Goal: Task Accomplishment & Management: Manage account settings

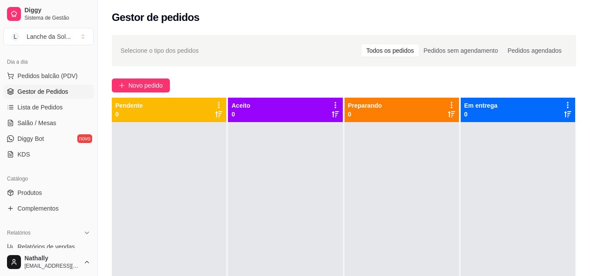
scroll to position [110, 0]
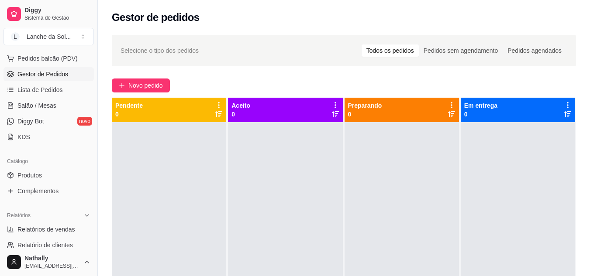
click at [45, 176] on link "Produtos" at bounding box center [48, 175] width 90 height 14
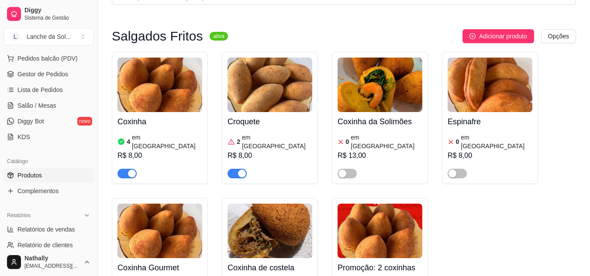
scroll to position [87, 0]
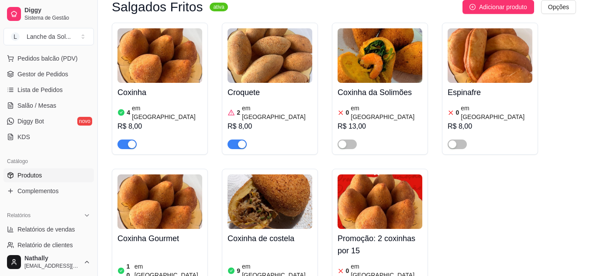
click at [123, 72] on img at bounding box center [159, 55] width 85 height 55
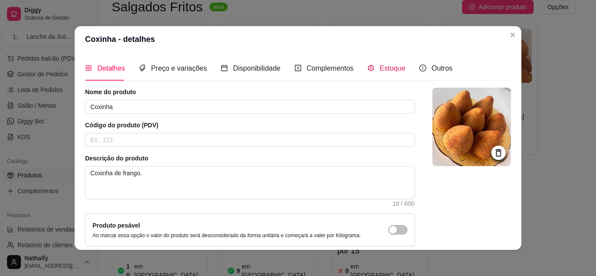
click at [380, 69] on span "Estoque" at bounding box center [393, 68] width 26 height 7
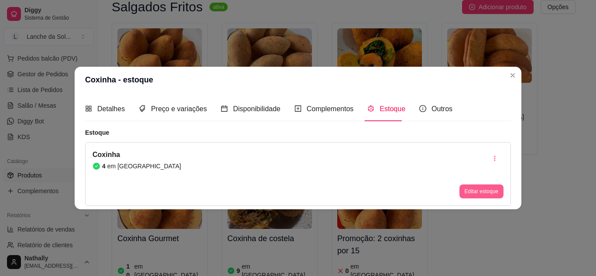
click at [471, 186] on button "Editar estoque" at bounding box center [482, 192] width 44 height 14
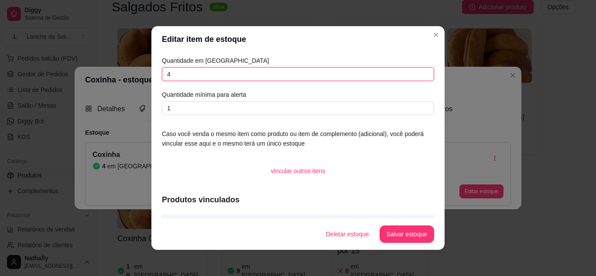
click at [397, 76] on input "4" at bounding box center [298, 74] width 272 height 14
type input "10"
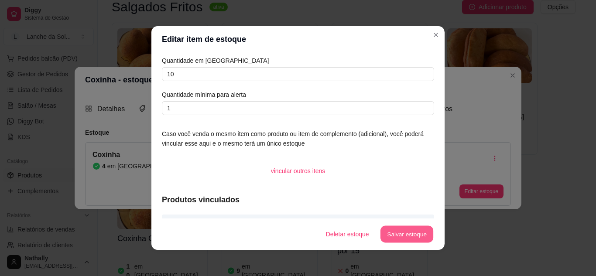
click at [389, 234] on button "Salvar estoque" at bounding box center [406, 234] width 53 height 17
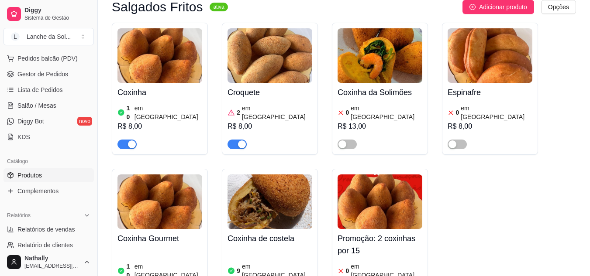
click at [127, 140] on span "button" at bounding box center [126, 145] width 19 height 10
click at [262, 85] on div "Croquete 2 em estoque R$ 8,00" at bounding box center [269, 116] width 85 height 66
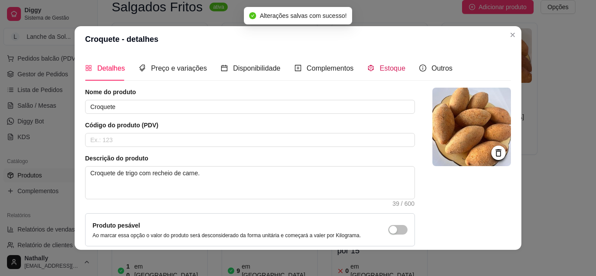
click at [381, 65] on span "Estoque" at bounding box center [393, 68] width 26 height 7
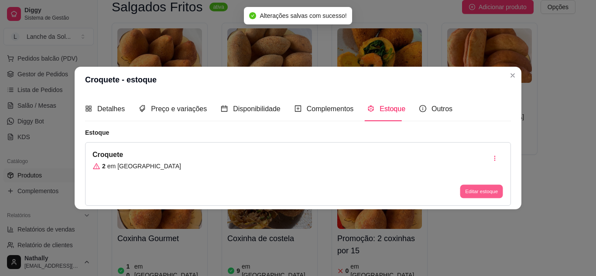
click at [468, 186] on button "Editar estoque" at bounding box center [481, 192] width 43 height 14
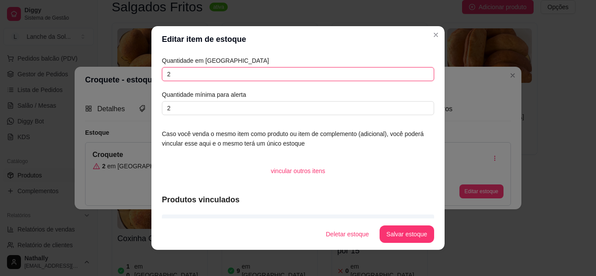
click at [403, 79] on input "2" at bounding box center [298, 74] width 272 height 14
type input "10"
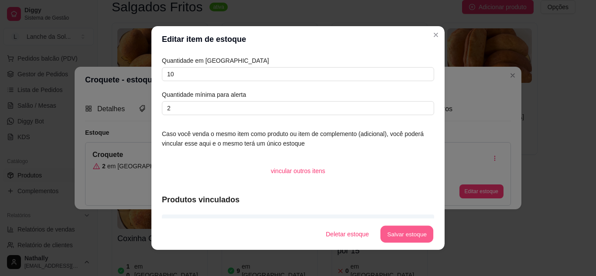
click at [390, 236] on button "Salvar estoque" at bounding box center [406, 234] width 53 height 17
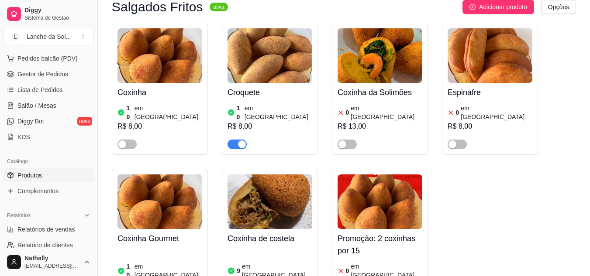
click at [239, 141] on div "button" at bounding box center [242, 145] width 8 height 8
click at [187, 205] on img at bounding box center [159, 202] width 85 height 55
click at [290, 187] on img at bounding box center [269, 202] width 85 height 55
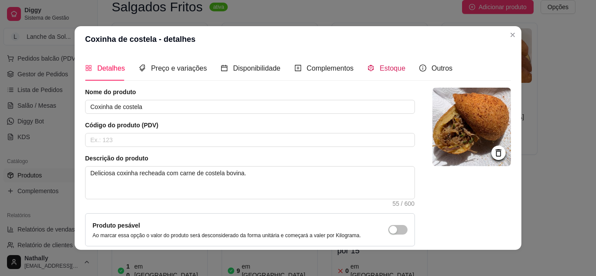
click at [384, 72] on span "Estoque" at bounding box center [393, 68] width 26 height 7
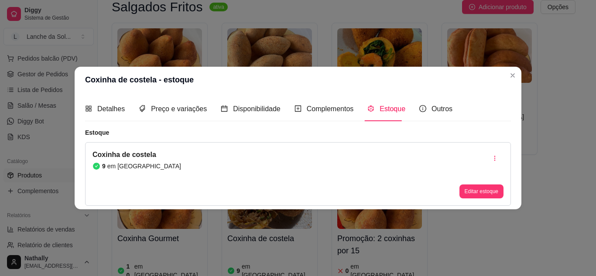
click at [467, 184] on div "Editar estoque" at bounding box center [482, 174] width 44 height 49
click at [468, 196] on button "Editar estoque" at bounding box center [481, 192] width 43 height 14
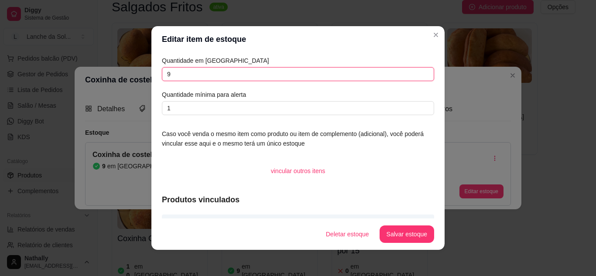
click at [399, 75] on input "9" at bounding box center [298, 74] width 272 height 14
type input "10"
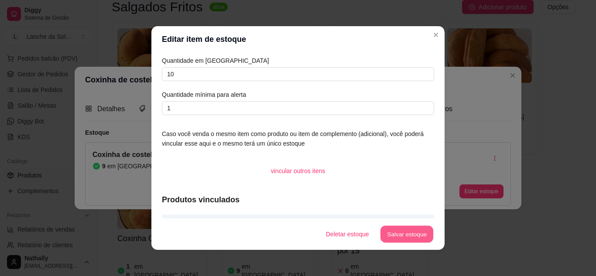
click at [386, 235] on button "Salvar estoque" at bounding box center [406, 234] width 53 height 17
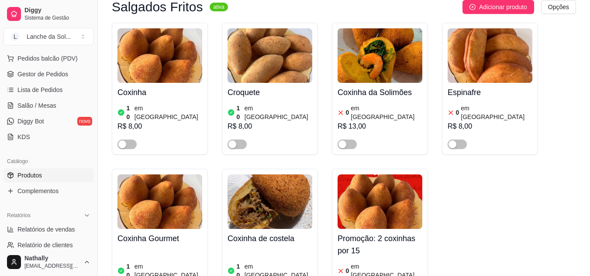
click at [518, 79] on img at bounding box center [489, 55] width 85 height 55
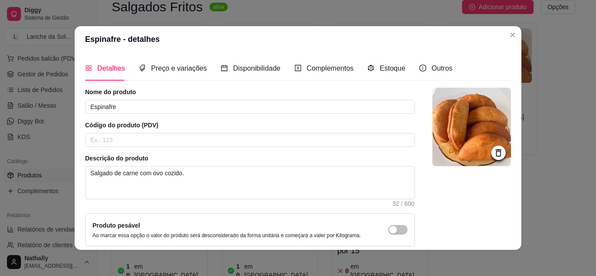
click at [386, 61] on div "Estoque" at bounding box center [387, 68] width 38 height 25
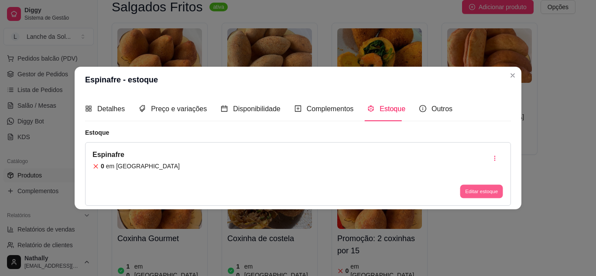
click at [468, 187] on button "Editar estoque" at bounding box center [481, 192] width 43 height 14
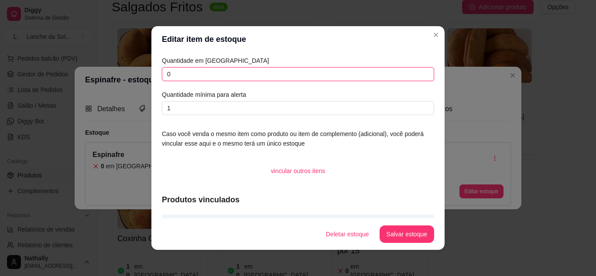
click at [393, 77] on input "0" at bounding box center [298, 74] width 272 height 14
type input "12"
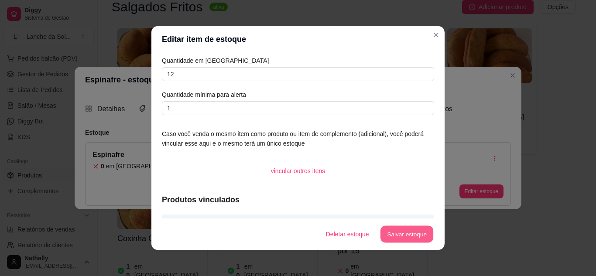
click at [390, 240] on button "Salvar estoque" at bounding box center [406, 234] width 53 height 17
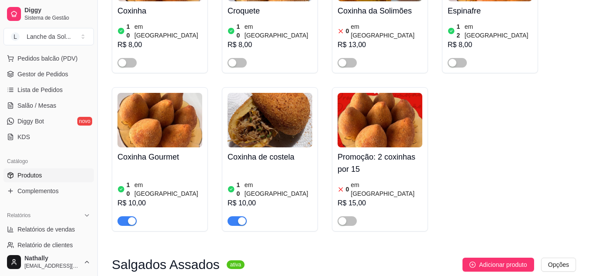
scroll to position [192, 0]
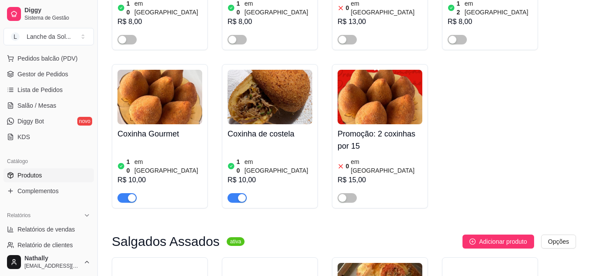
click at [238, 194] on div "button" at bounding box center [242, 198] width 8 height 8
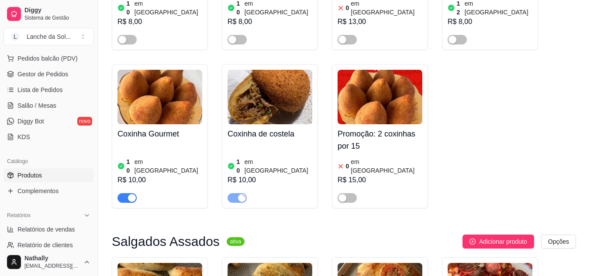
click at [130, 194] on div "button" at bounding box center [132, 198] width 8 height 8
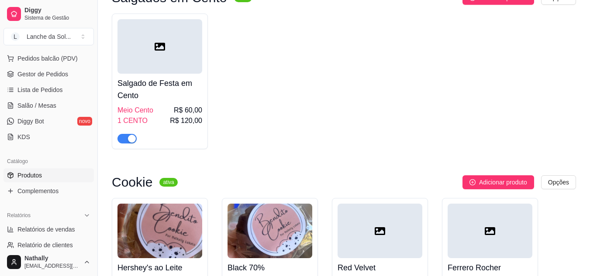
scroll to position [3534, 0]
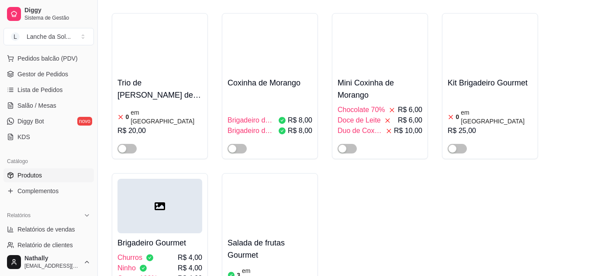
scroll to position [2242, 0]
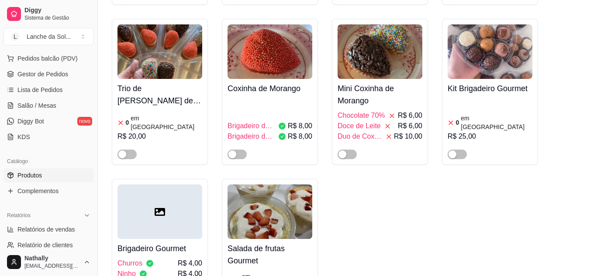
click at [288, 185] on img at bounding box center [269, 212] width 85 height 55
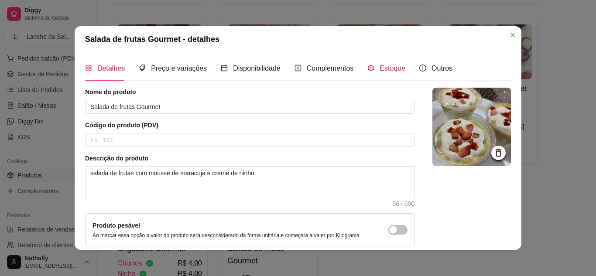
click at [380, 66] on span "Estoque" at bounding box center [393, 68] width 26 height 7
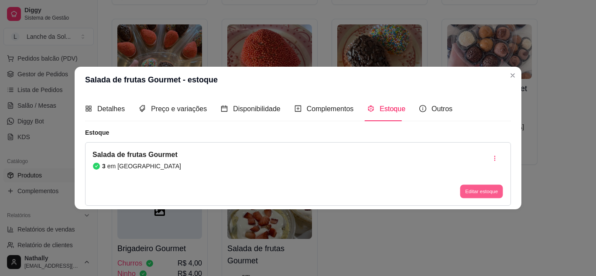
click at [468, 193] on button "Editar estoque" at bounding box center [481, 192] width 43 height 14
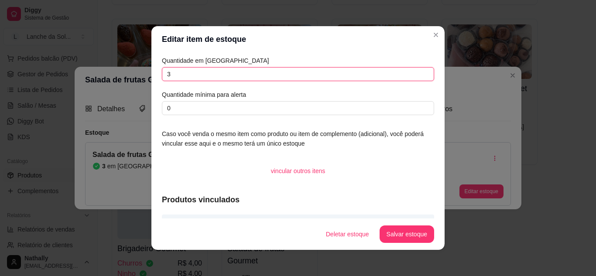
click at [398, 73] on input "3" at bounding box center [298, 74] width 272 height 14
type input "1"
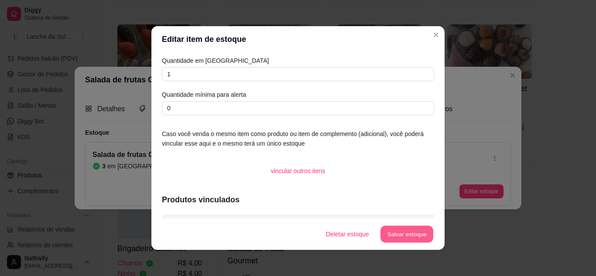
click at [389, 236] on button "Salvar estoque" at bounding box center [406, 234] width 53 height 17
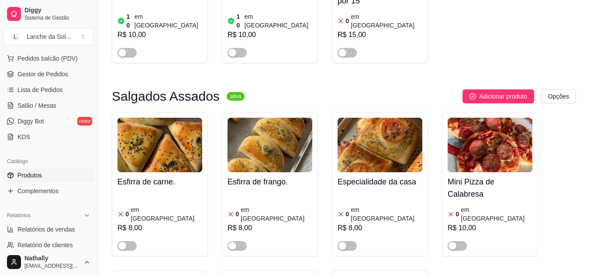
scroll to position [355, 0]
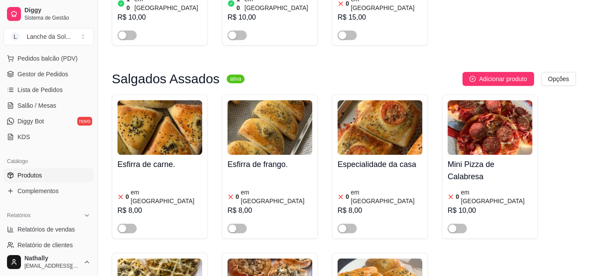
click at [380, 117] on img at bounding box center [379, 127] width 85 height 55
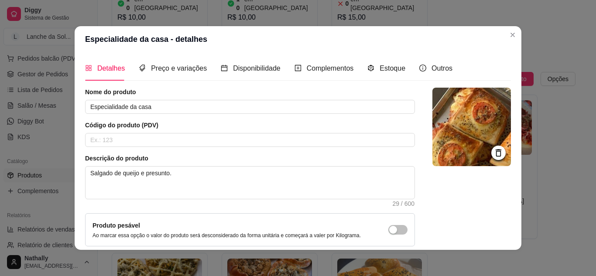
click at [375, 74] on div "Estoque" at bounding box center [387, 68] width 38 height 25
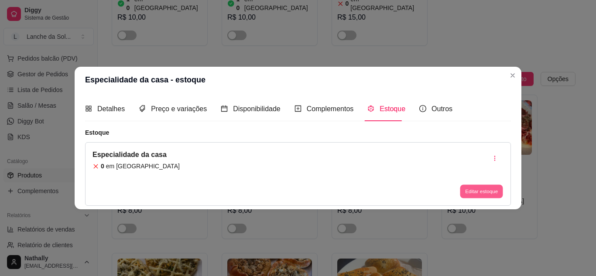
click at [473, 193] on button "Editar estoque" at bounding box center [481, 192] width 43 height 14
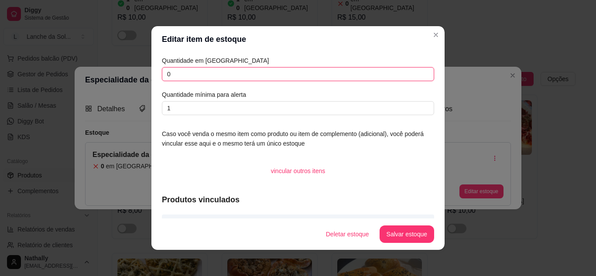
click at [400, 76] on input "0" at bounding box center [298, 74] width 272 height 14
type input "10"
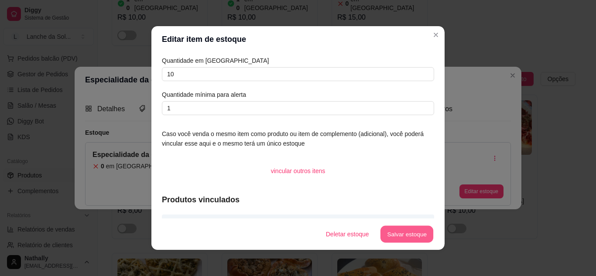
click at [389, 237] on button "Salvar estoque" at bounding box center [406, 234] width 53 height 17
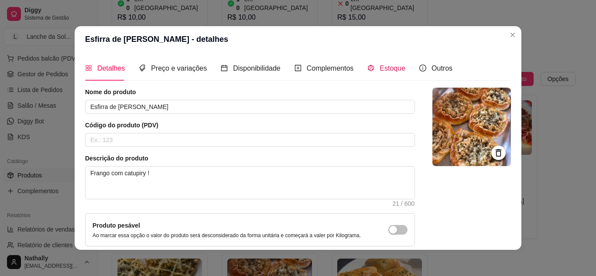
click at [373, 71] on div "Estoque" at bounding box center [387, 68] width 38 height 11
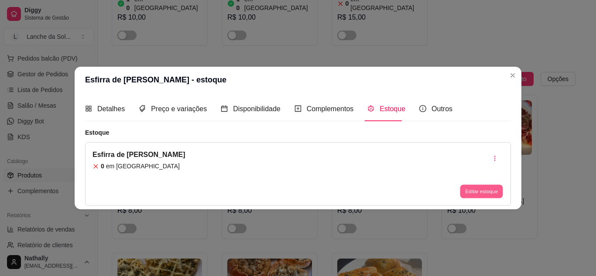
click at [473, 189] on button "Editar estoque" at bounding box center [481, 192] width 43 height 14
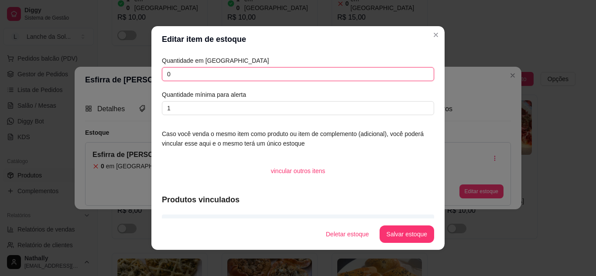
click at [401, 78] on input "0" at bounding box center [298, 74] width 272 height 14
type input "8"
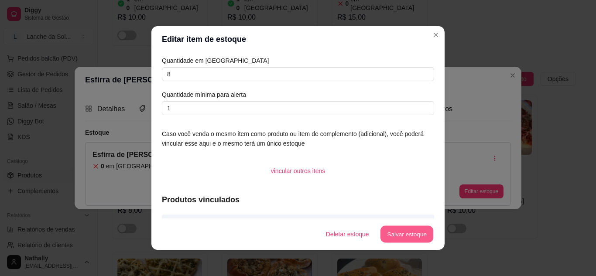
click at [389, 235] on button "Salvar estoque" at bounding box center [406, 234] width 53 height 17
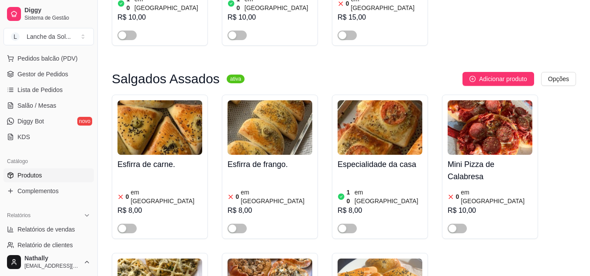
click at [347, 224] on button "button" at bounding box center [346, 229] width 19 height 10
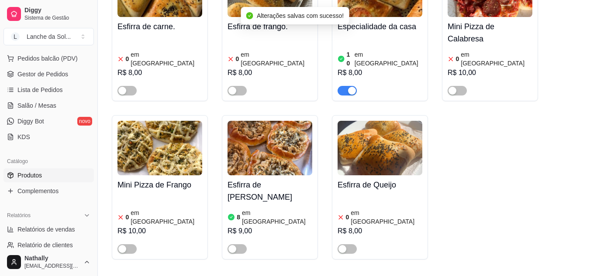
scroll to position [495, 0]
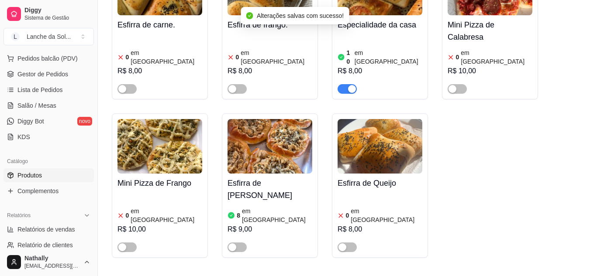
click at [232, 244] on div "button" at bounding box center [232, 248] width 8 height 8
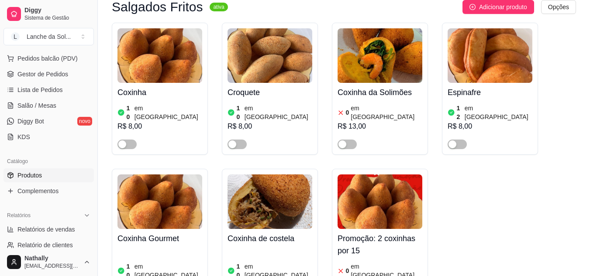
scroll to position [47, 0]
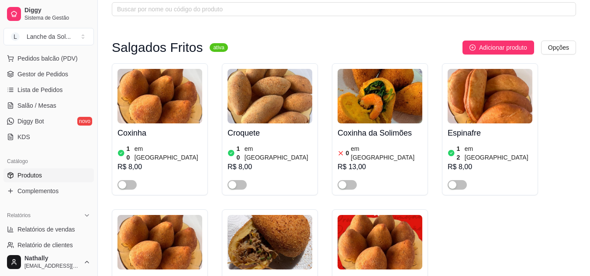
click at [457, 180] on button "button" at bounding box center [456, 185] width 19 height 10
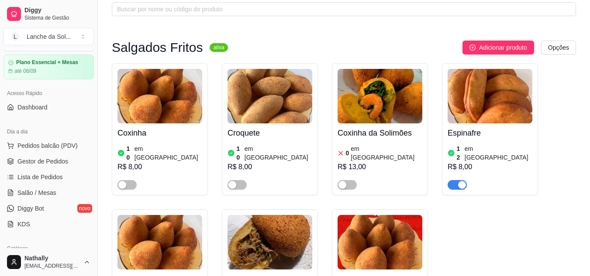
scroll to position [0, 0]
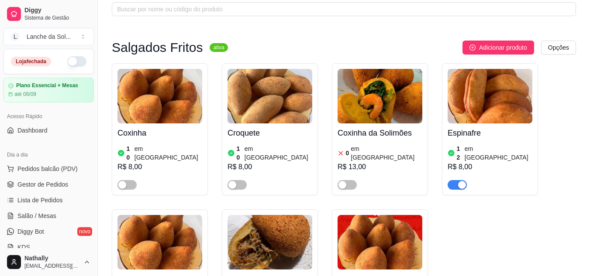
click at [71, 64] on button "button" at bounding box center [76, 61] width 19 height 10
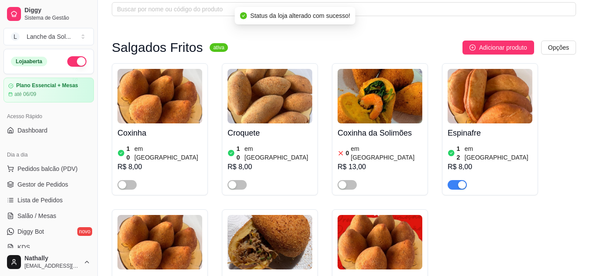
click at [65, 186] on span "Gestor de Pedidos" at bounding box center [42, 184] width 51 height 9
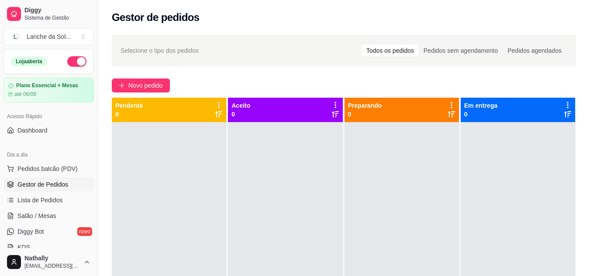
click at [3, 178] on link "Gestor de Pedidos" at bounding box center [48, 185] width 90 height 14
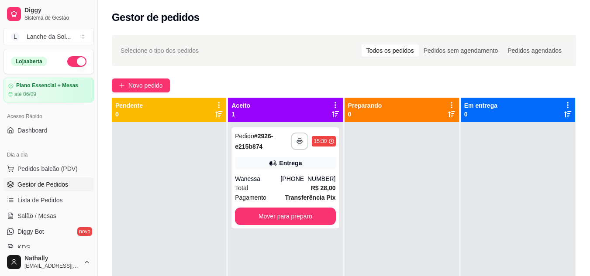
click at [291, 178] on div "[PHONE_NUMBER]" at bounding box center [307, 179] width 55 height 9
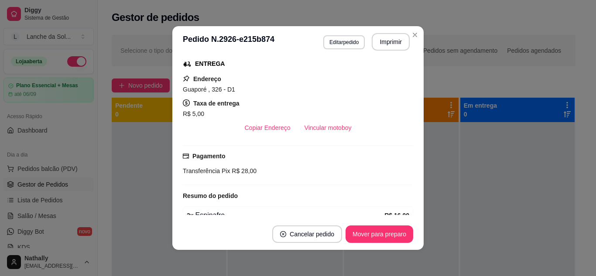
scroll to position [212, 0]
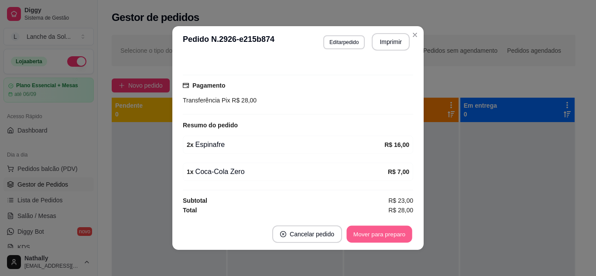
click at [373, 240] on button "Mover para preparo" at bounding box center [379, 234] width 65 height 17
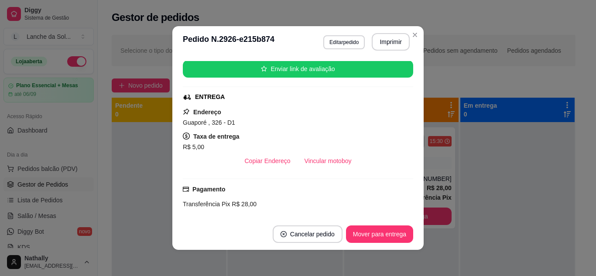
scroll to position [83, 0]
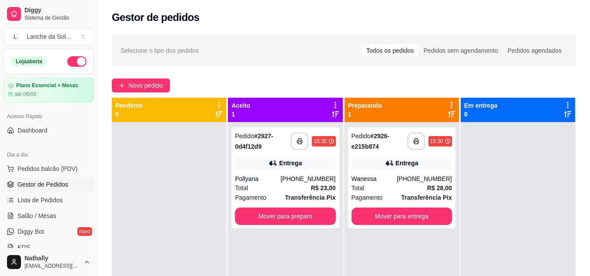
click at [239, 173] on div "**********" at bounding box center [284, 177] width 107 height 101
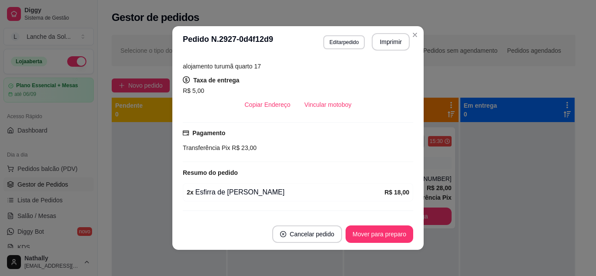
scroll to position [185, 0]
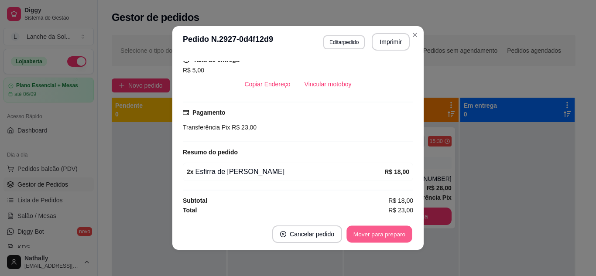
click at [381, 233] on button "Mover para preparo" at bounding box center [379, 234] width 65 height 17
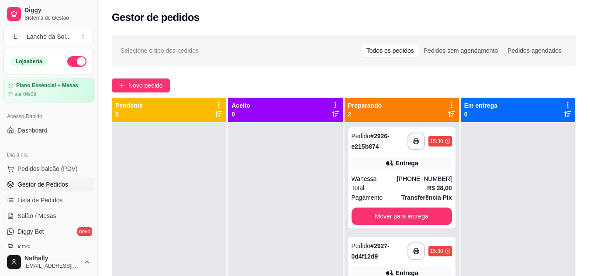
click at [61, 173] on span "Pedidos balcão (PDV)" at bounding box center [47, 169] width 60 height 9
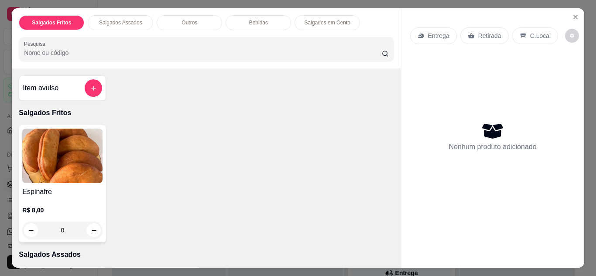
click at [572, 14] on icon "Close" at bounding box center [575, 17] width 7 height 7
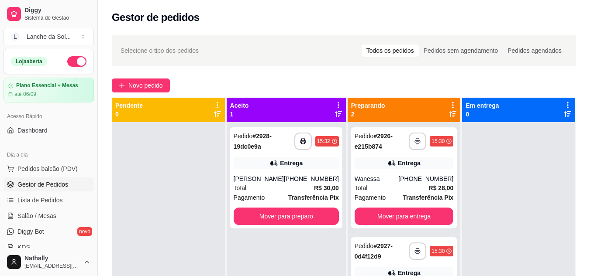
click at [291, 174] on div "**********" at bounding box center [286, 177] width 112 height 101
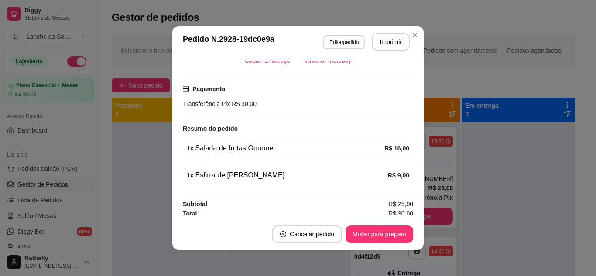
scroll to position [212, 0]
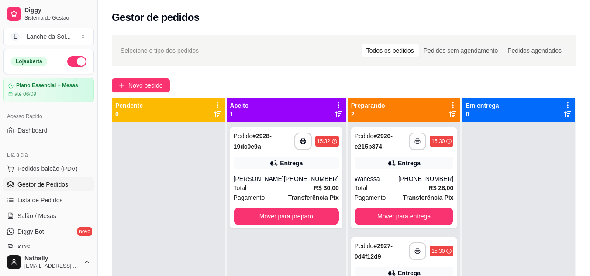
click at [285, 168] on div "Entrega" at bounding box center [286, 163] width 105 height 12
click at [56, 168] on span "Pedidos balcão (PDV)" at bounding box center [47, 169] width 60 height 9
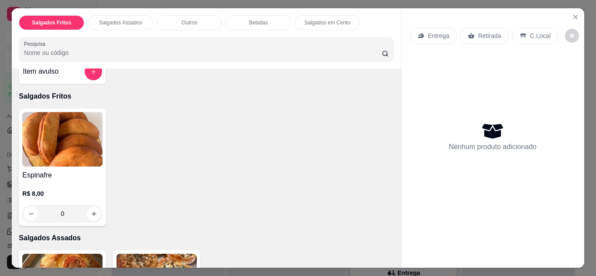
scroll to position [20, 0]
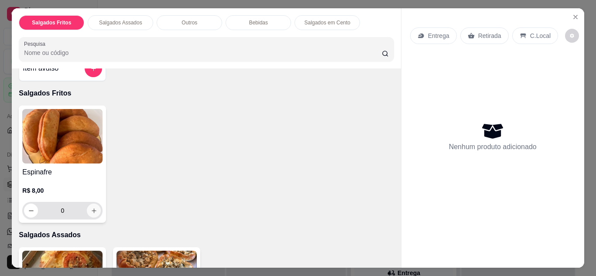
click at [96, 204] on button "increase-product-quantity" at bounding box center [94, 211] width 14 height 14
type input "1"
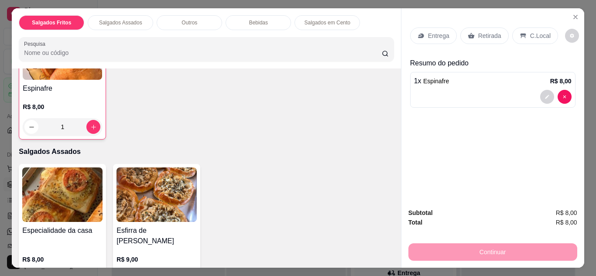
scroll to position [184, 0]
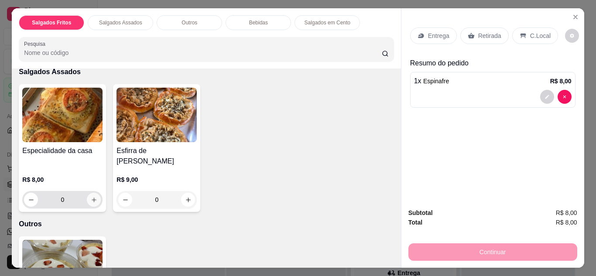
click at [91, 197] on icon "increase-product-quantity" at bounding box center [94, 200] width 7 height 7
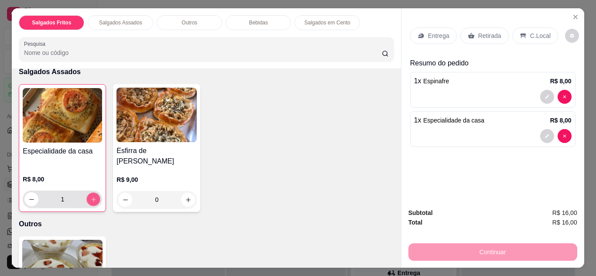
click at [90, 196] on icon "increase-product-quantity" at bounding box center [93, 199] width 7 height 7
type input "2"
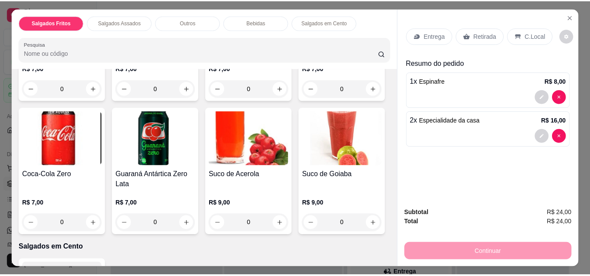
scroll to position [576, 0]
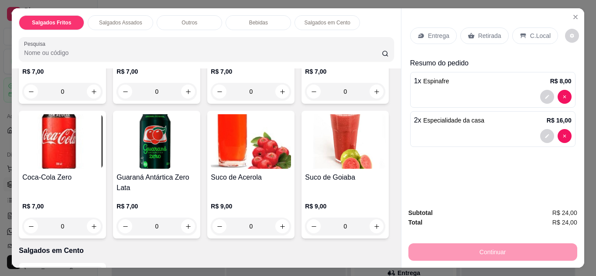
click at [574, 10] on button "Close" at bounding box center [576, 17] width 14 height 14
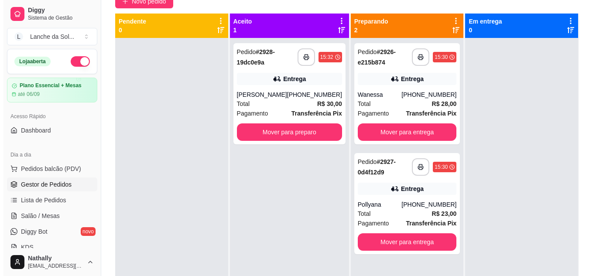
scroll to position [85, 0]
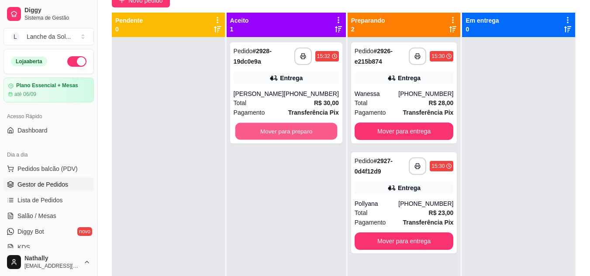
click at [294, 140] on button "Mover para preparo" at bounding box center [286, 131] width 102 height 17
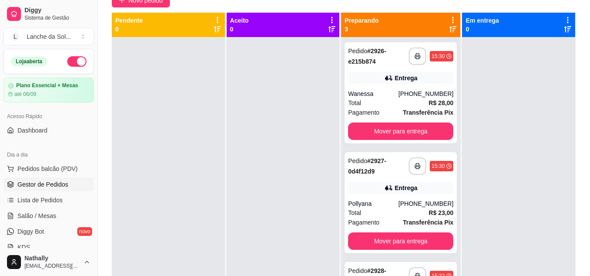
click at [393, 88] on div "**********" at bounding box center [400, 92] width 112 height 101
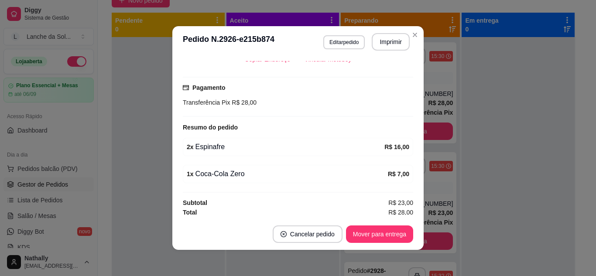
scroll to position [212, 0]
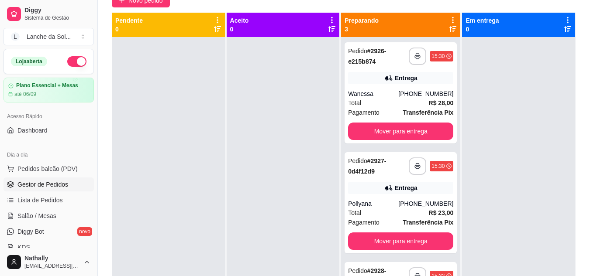
click at [391, 205] on div "Pollyana" at bounding box center [373, 203] width 50 height 9
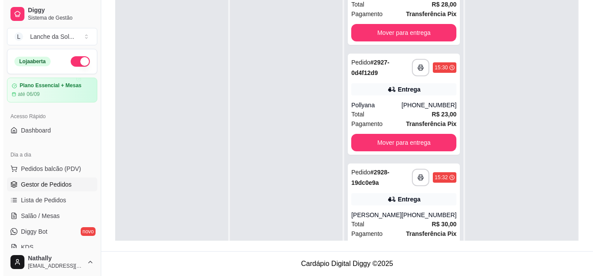
scroll to position [71, 0]
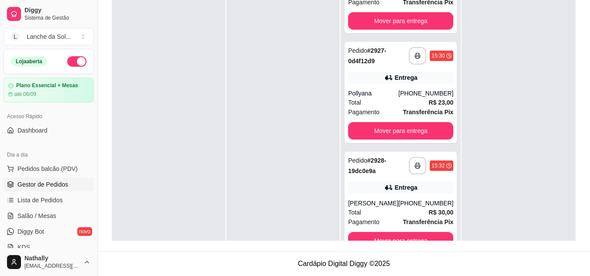
click at [406, 213] on div "Total R$ 30,00" at bounding box center [400, 213] width 105 height 10
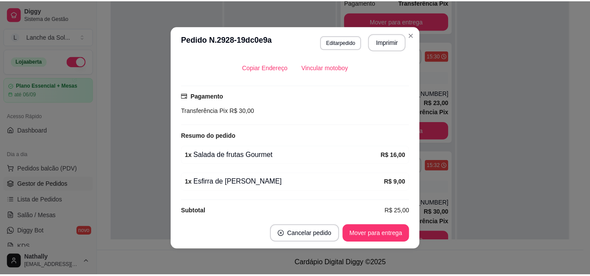
scroll to position [0, 0]
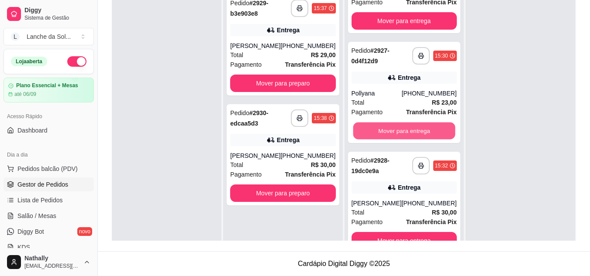
click at [421, 123] on button "Mover para entrega" at bounding box center [404, 131] width 102 height 17
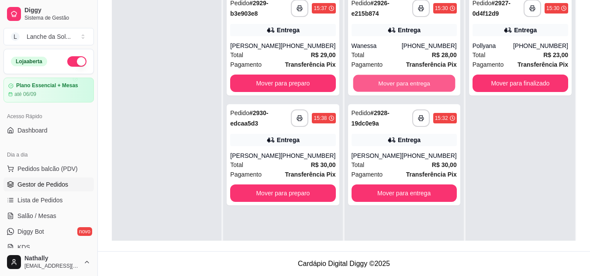
click at [426, 82] on button "Mover para entrega" at bounding box center [404, 83] width 102 height 17
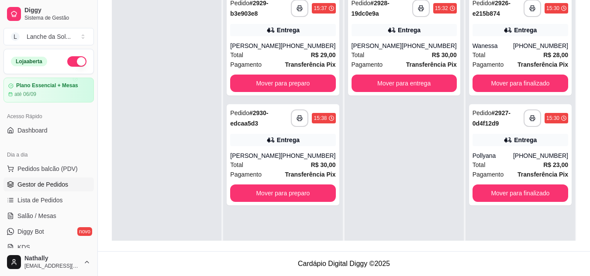
click at [492, 49] on div "Wanessa" at bounding box center [492, 45] width 41 height 9
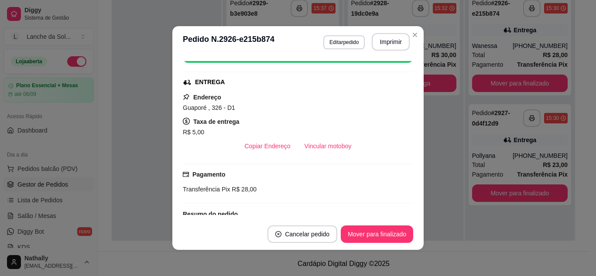
scroll to position [117, 0]
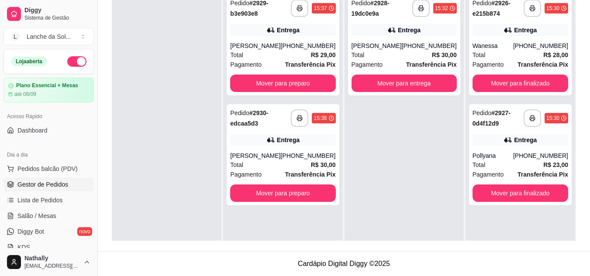
click at [396, 47] on div "[PERSON_NAME]" at bounding box center [376, 45] width 50 height 9
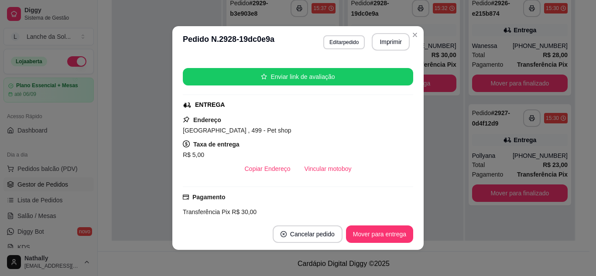
scroll to position [118, 0]
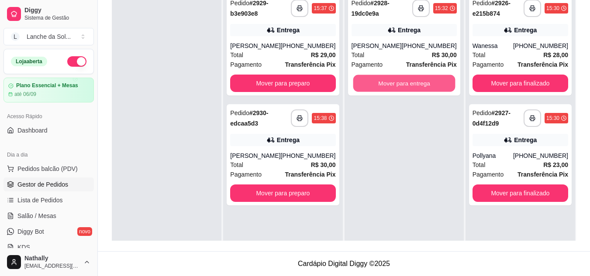
click at [425, 90] on button "Mover para entrega" at bounding box center [404, 83] width 102 height 17
click at [293, 36] on div "Entrega" at bounding box center [282, 30] width 105 height 12
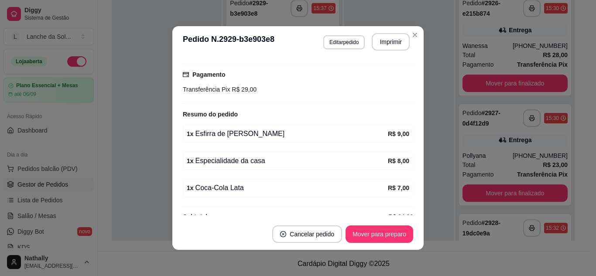
scroll to position [224, 0]
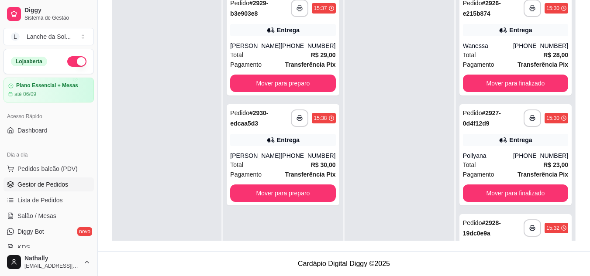
click at [275, 136] on icon at bounding box center [270, 140] width 9 height 9
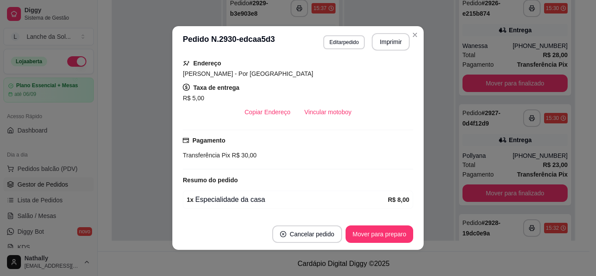
scroll to position [239, 0]
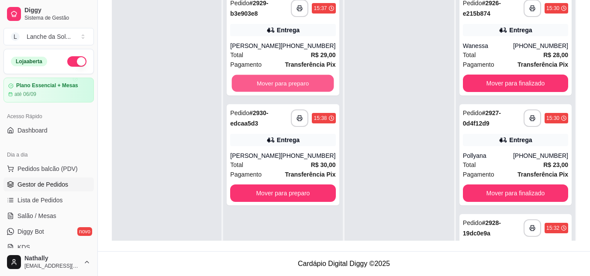
click at [285, 79] on button "Mover para preparo" at bounding box center [283, 83] width 102 height 17
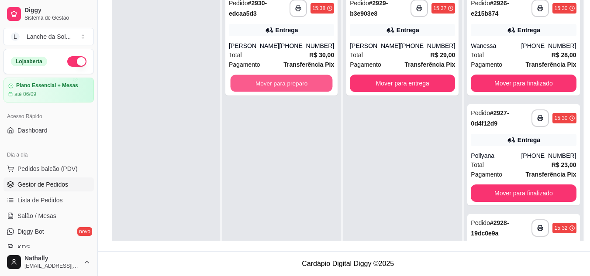
click at [295, 82] on button "Mover para preparo" at bounding box center [281, 83] width 102 height 17
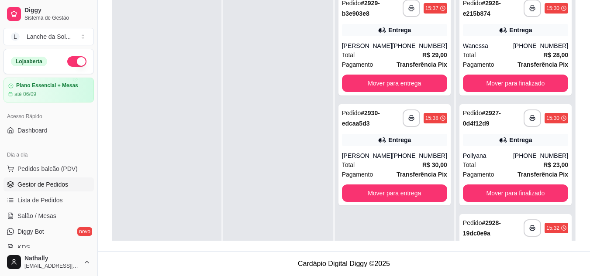
click at [377, 56] on div "Total R$ 29,00" at bounding box center [394, 55] width 105 height 10
click at [44, 165] on span "Pedidos balcão (PDV)" at bounding box center [47, 169] width 60 height 9
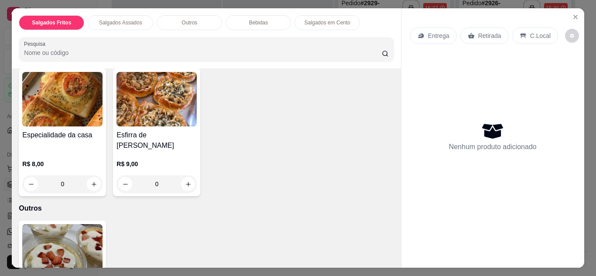
scroll to position [210, 0]
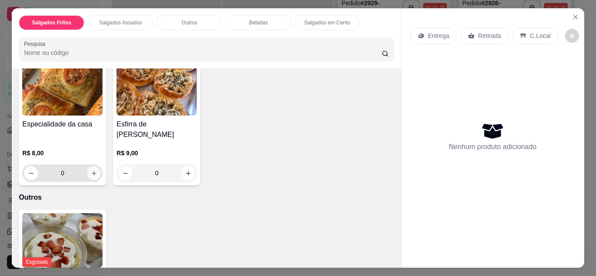
click at [93, 170] on icon "increase-product-quantity" at bounding box center [94, 173] width 7 height 7
type input "1"
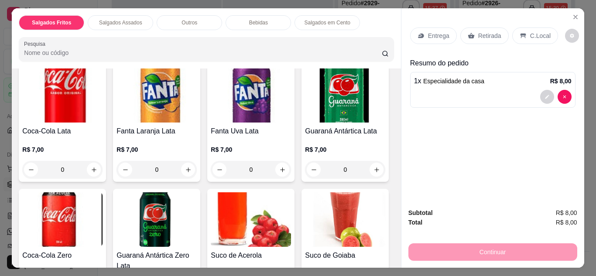
scroll to position [507, 0]
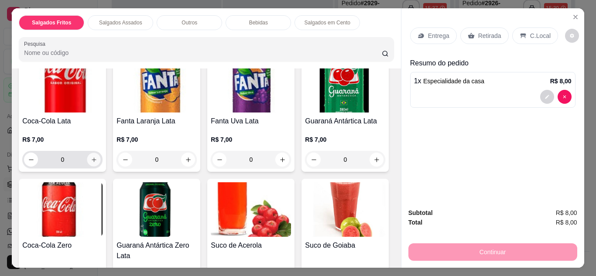
click at [94, 153] on button "increase-product-quantity" at bounding box center [94, 160] width 14 height 14
type input "1"
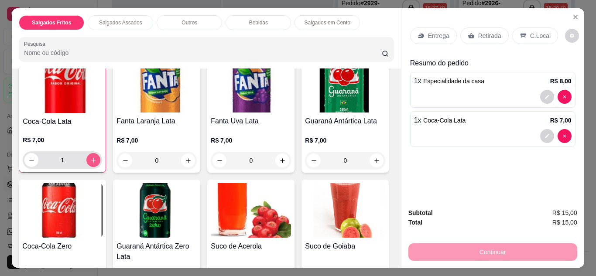
scroll to position [507, 0]
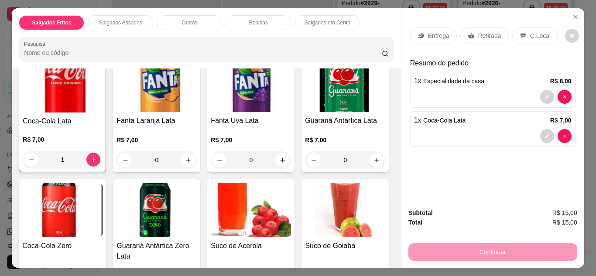
click at [491, 31] on p "Retirada" at bounding box center [489, 35] width 23 height 9
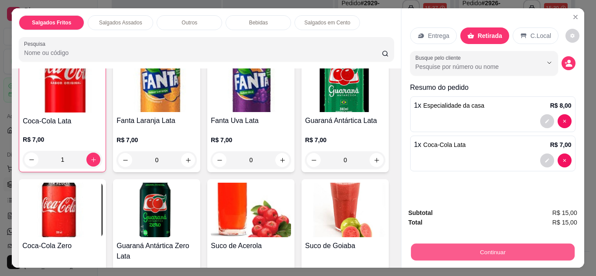
click at [484, 255] on button "Continuar" at bounding box center [493, 252] width 164 height 17
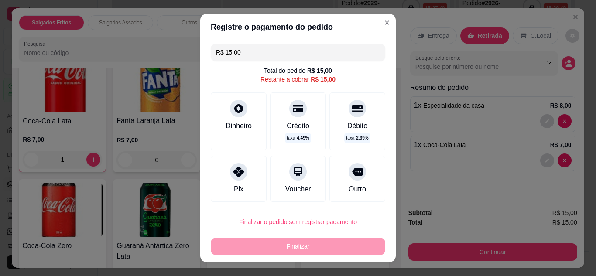
click at [243, 183] on div "Pix" at bounding box center [239, 179] width 56 height 46
type input "R$ 0,00"
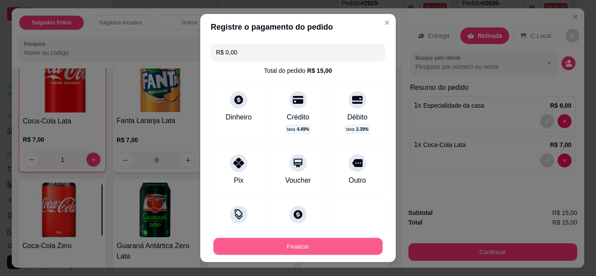
click at [302, 245] on button "Finalizar" at bounding box center [297, 246] width 169 height 17
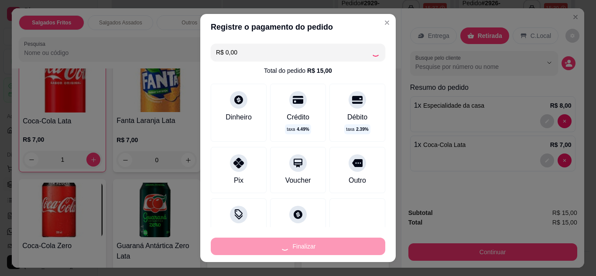
type input "0"
type input "-R$ 15,00"
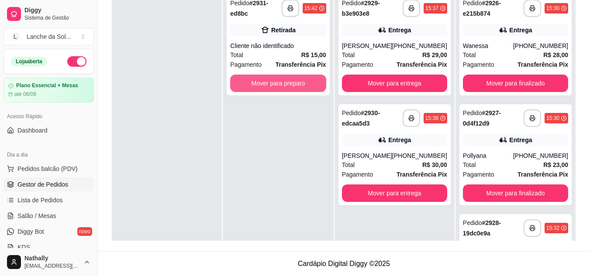
click at [298, 84] on button "Mover para preparo" at bounding box center [278, 83] width 96 height 17
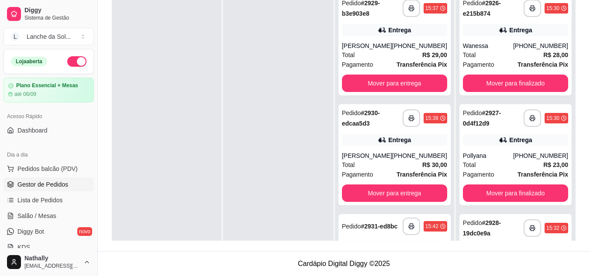
click at [520, 41] on div "**********" at bounding box center [515, 44] width 112 height 101
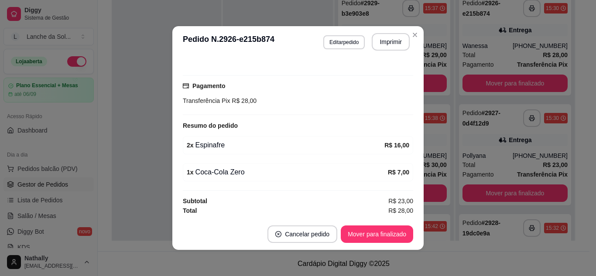
scroll to position [212, 0]
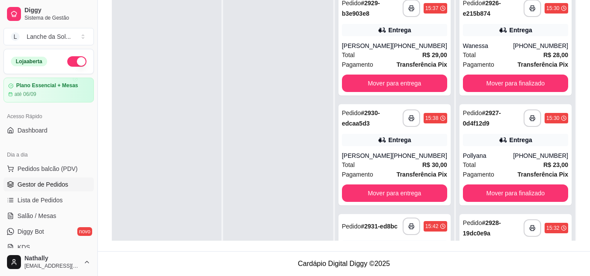
click at [525, 152] on div "[PHONE_NUMBER]" at bounding box center [540, 155] width 55 height 9
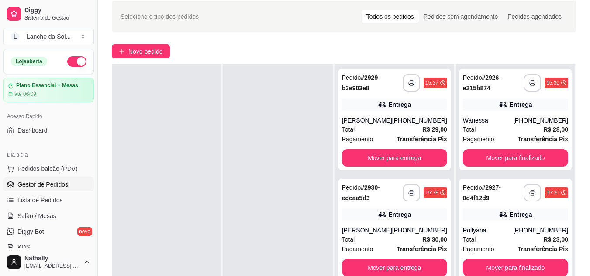
scroll to position [0, 0]
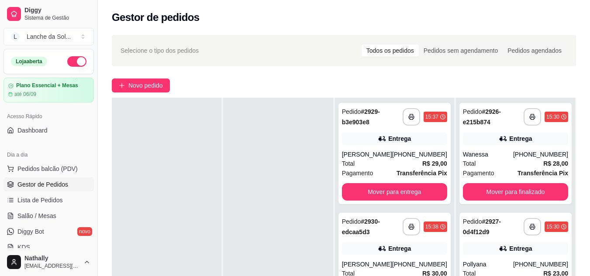
click at [564, 97] on div "**********" at bounding box center [344, 207] width 492 height 355
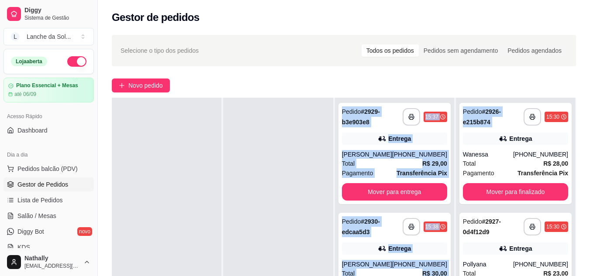
drag, startPoint x: 564, startPoint y: 97, endPoint x: 489, endPoint y: 79, distance: 76.5
click at [489, 79] on div "**********" at bounding box center [344, 207] width 492 height 355
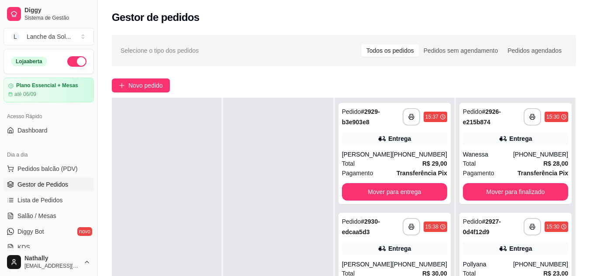
click at [489, 79] on div "Novo pedido" at bounding box center [344, 86] width 464 height 14
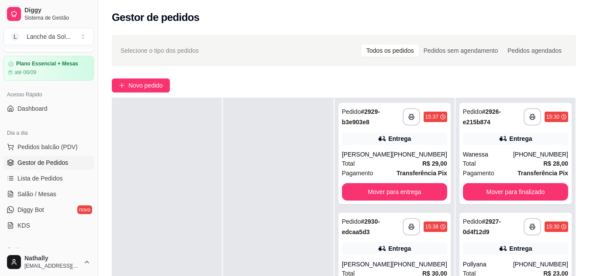
scroll to position [35, 0]
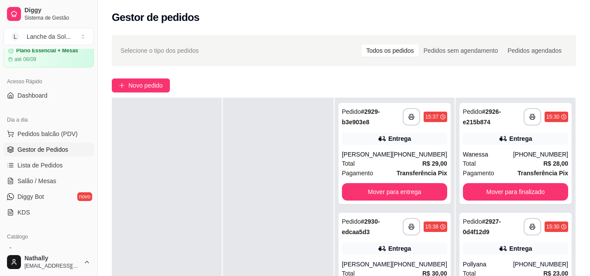
click at [49, 167] on span "Lista de Pedidos" at bounding box center [39, 165] width 45 height 9
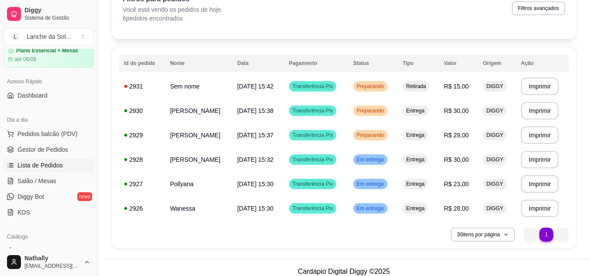
scroll to position [52, 0]
click at [564, 233] on ul "1 1" at bounding box center [545, 234] width 45 height 14
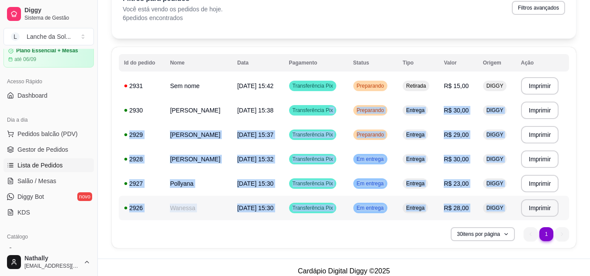
drag, startPoint x: 530, startPoint y: 236, endPoint x: 343, endPoint y: 114, distance: 223.0
click at [343, 114] on div "**********" at bounding box center [344, 147] width 464 height 201
click at [92, 53] on div "Diggy Sistema de Gestão L Lanche da Sol ... Loja aberta Plano Essencial + Mesas…" at bounding box center [48, 138] width 97 height 276
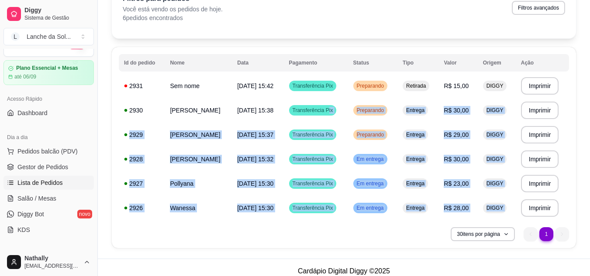
scroll to position [0, 0]
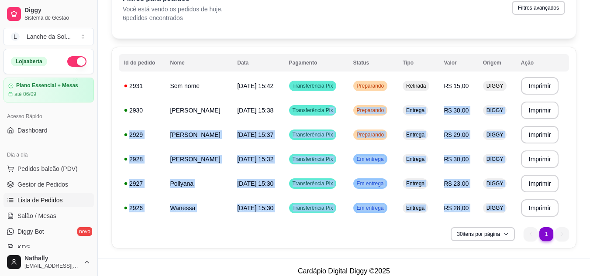
click at [54, 178] on link "Gestor de Pedidos" at bounding box center [48, 185] width 90 height 14
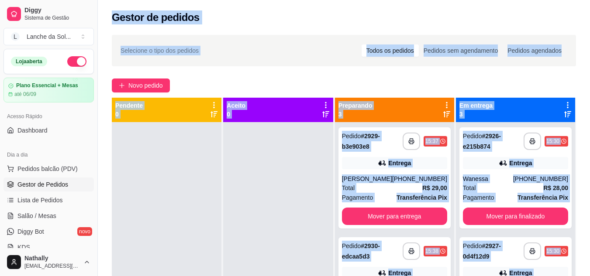
click at [160, 207] on div at bounding box center [167, 260] width 110 height 276
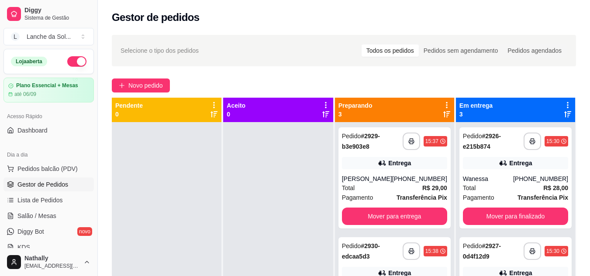
click at [409, 185] on div "Total R$ 29,00" at bounding box center [394, 188] width 105 height 10
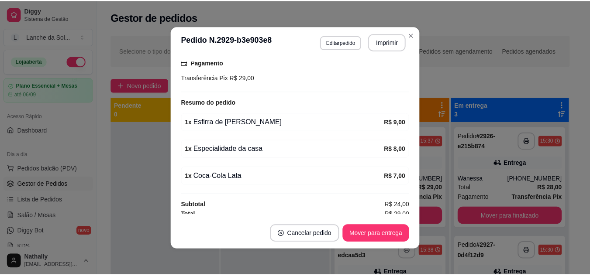
scroll to position [239, 0]
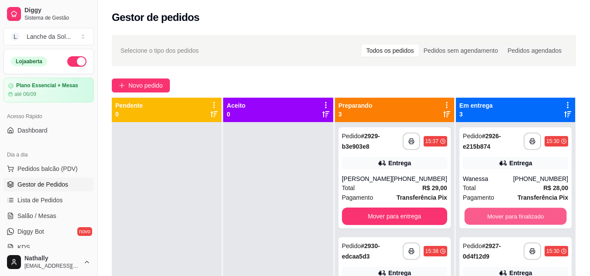
click at [535, 210] on button "Mover para finalizado" at bounding box center [515, 216] width 102 height 17
click at [537, 211] on button "Mover para finalizado" at bounding box center [515, 216] width 102 height 17
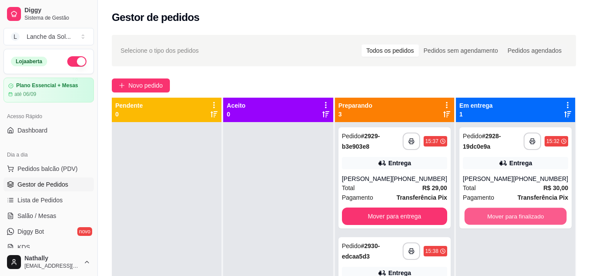
click at [539, 223] on button "Mover para finalizado" at bounding box center [515, 216] width 102 height 17
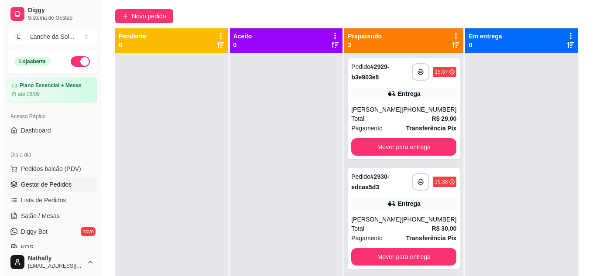
scroll to position [70, 0]
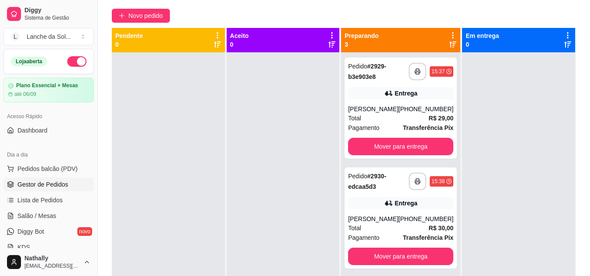
click at [412, 224] on div "[PHONE_NUMBER]" at bounding box center [425, 219] width 55 height 9
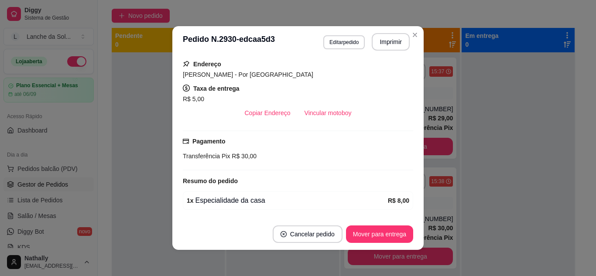
scroll to position [134, 0]
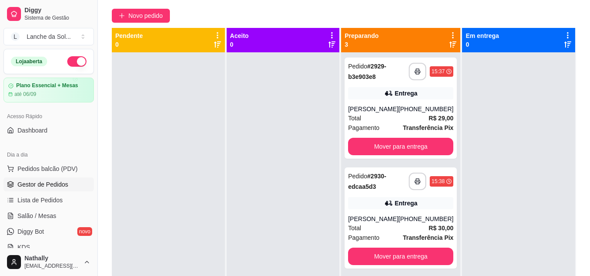
click at [429, 119] on strong "R$ 29,00" at bounding box center [441, 118] width 25 height 7
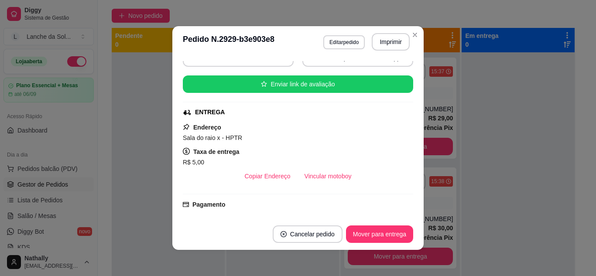
scroll to position [102, 0]
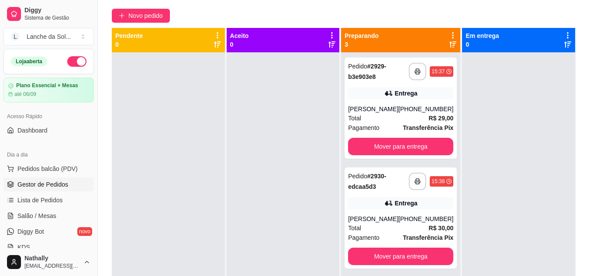
click at [381, 224] on div "[PERSON_NAME]" at bounding box center [373, 219] width 50 height 9
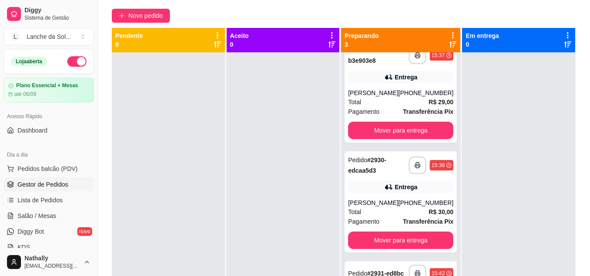
scroll to position [17, 0]
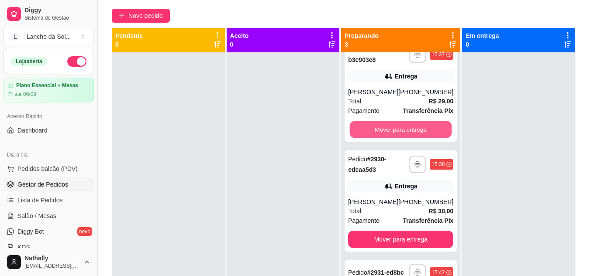
click at [409, 127] on button "Mover para entrega" at bounding box center [401, 129] width 102 height 17
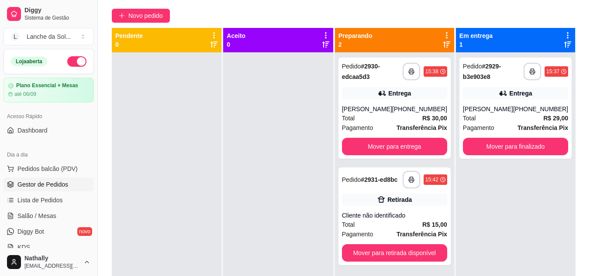
scroll to position [0, 0]
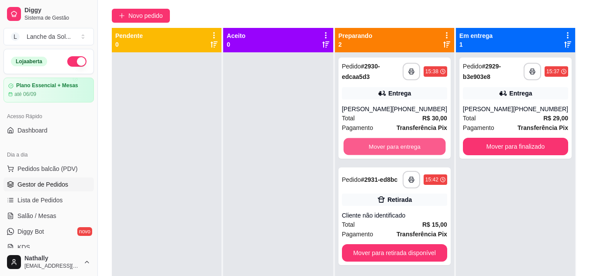
click at [413, 141] on button "Mover para entrega" at bounding box center [394, 146] width 102 height 17
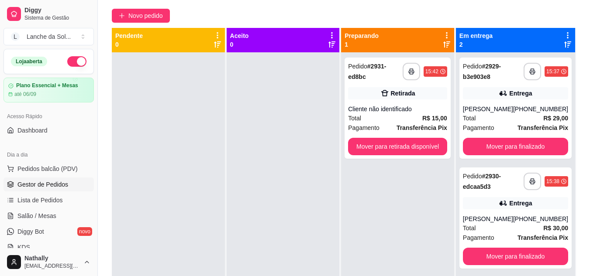
click at [393, 123] on div "Pagamento Transferência Pix" at bounding box center [397, 128] width 99 height 10
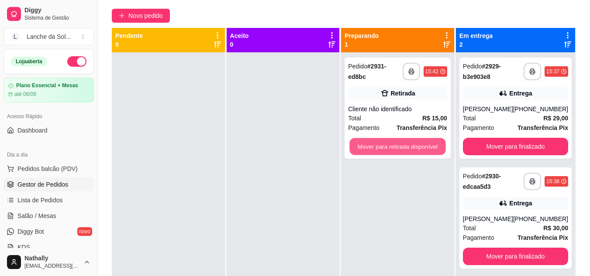
click at [426, 152] on button "Mover para retirada disponível" at bounding box center [398, 146] width 96 height 17
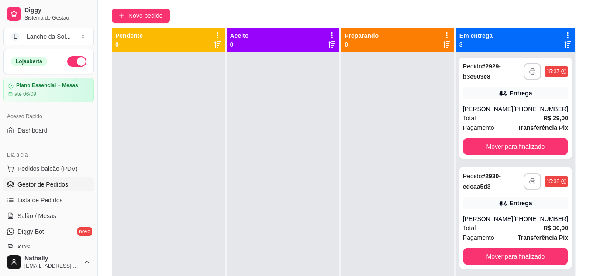
click at [37, 199] on span "Lista de Pedidos" at bounding box center [39, 200] width 45 height 9
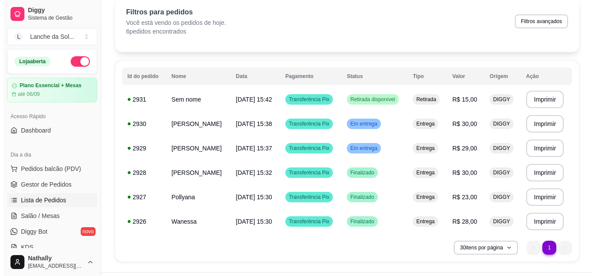
scroll to position [60, 0]
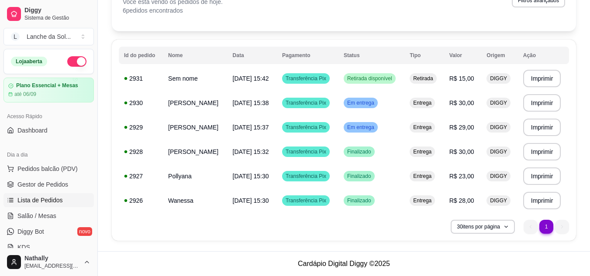
click at [53, 165] on span "Pedidos balcão (PDV)" at bounding box center [47, 169] width 60 height 9
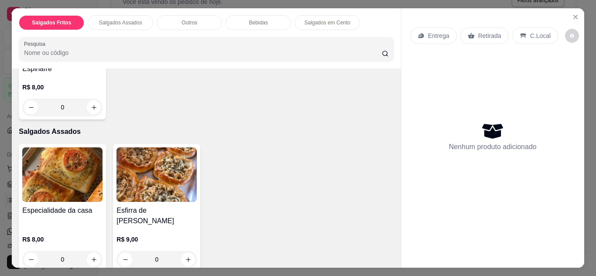
scroll to position [148, 0]
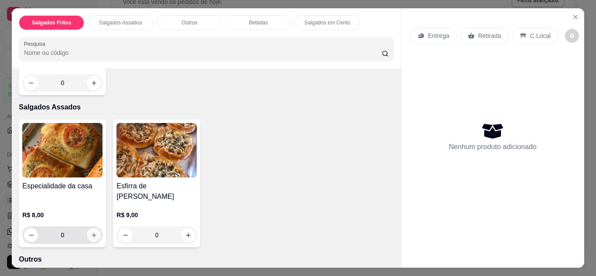
click at [92, 232] on icon "increase-product-quantity" at bounding box center [94, 235] width 7 height 7
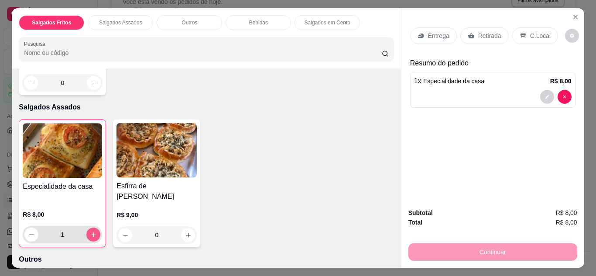
click at [92, 232] on icon "increase-product-quantity" at bounding box center [93, 235] width 7 height 7
type input "2"
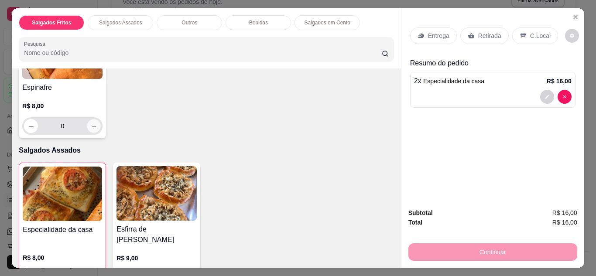
click at [91, 125] on icon "increase-product-quantity" at bounding box center [94, 126] width 7 height 7
type input "1"
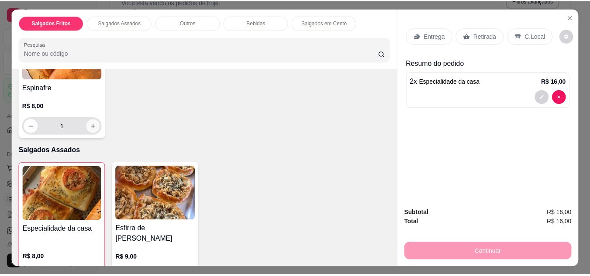
scroll to position [105, 0]
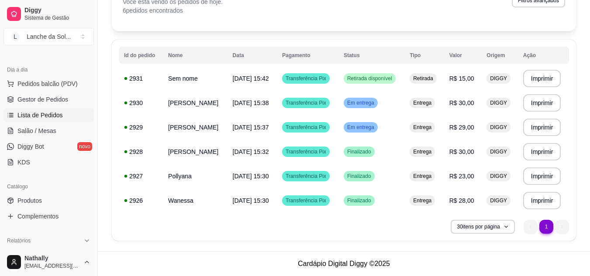
scroll to position [92, 0]
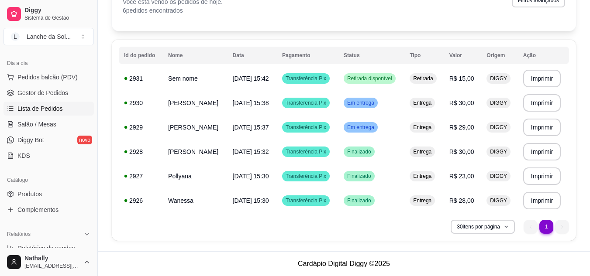
click at [41, 197] on span "Produtos" at bounding box center [29, 194] width 24 height 9
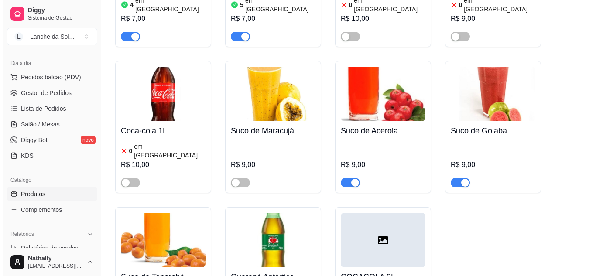
scroll to position [2902, 0]
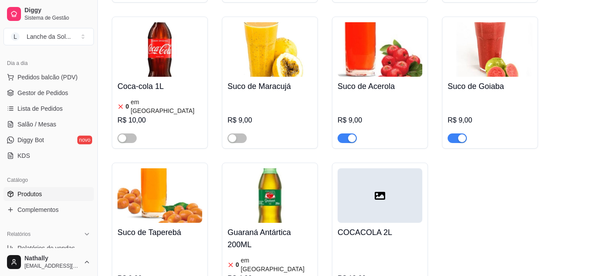
click at [38, 76] on span "Pedidos balcão (PDV)" at bounding box center [47, 77] width 60 height 9
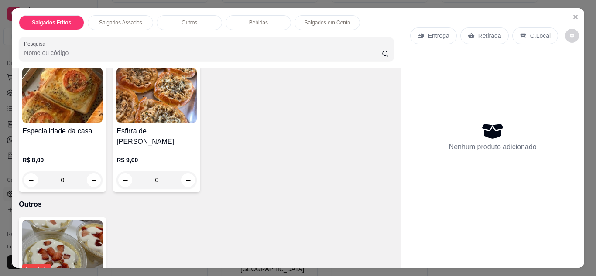
scroll to position [215, 0]
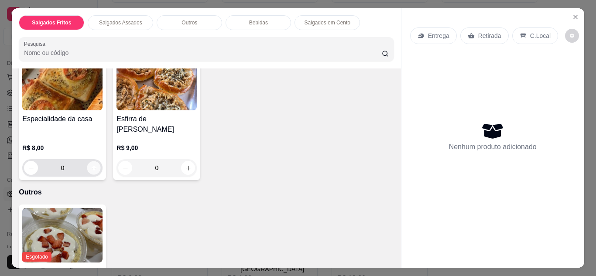
click at [93, 161] on button "increase-product-quantity" at bounding box center [94, 168] width 14 height 14
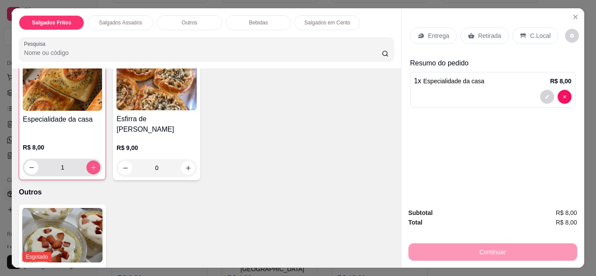
scroll to position [215, 0]
click at [93, 164] on icon "increase-product-quantity" at bounding box center [93, 167] width 7 height 7
type input "2"
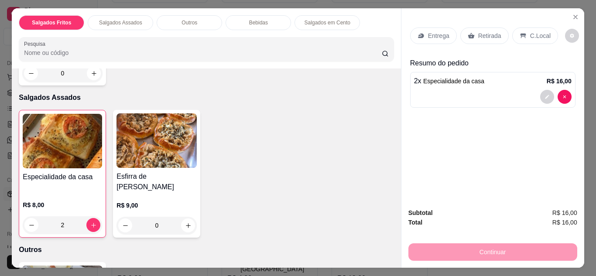
scroll to position [72, 0]
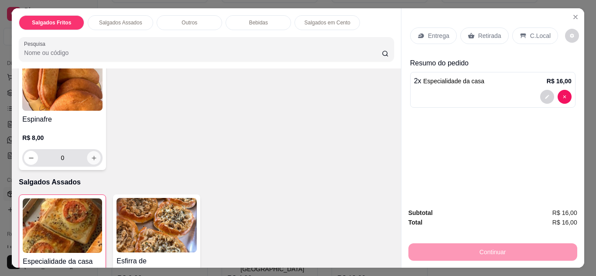
click at [93, 156] on icon "increase-product-quantity" at bounding box center [94, 158] width 7 height 7
type input "1"
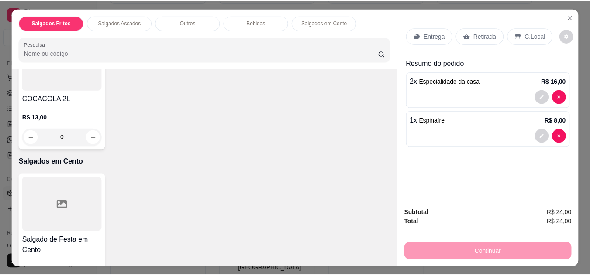
scroll to position [808, 0]
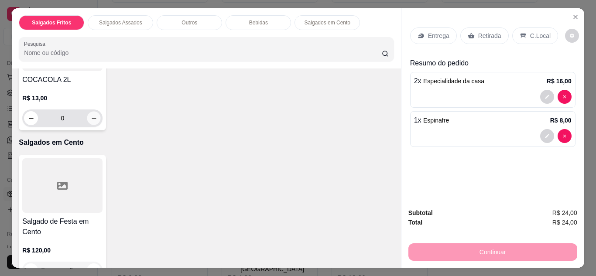
click at [97, 115] on icon "increase-product-quantity" at bounding box center [94, 118] width 7 height 7
type input "1"
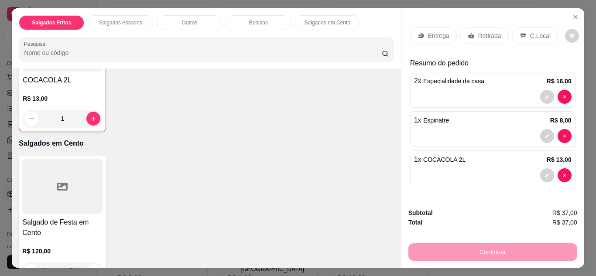
click at [535, 35] on p "C.Local" at bounding box center [540, 35] width 21 height 9
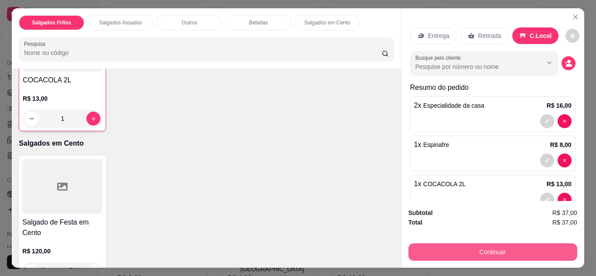
click at [502, 244] on button "Continuar" at bounding box center [493, 252] width 169 height 17
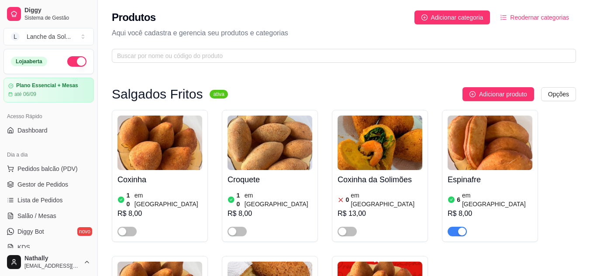
click at [69, 66] on button "button" at bounding box center [76, 61] width 19 height 10
click at [49, 170] on span "Pedidos balcão (PDV)" at bounding box center [47, 169] width 60 height 9
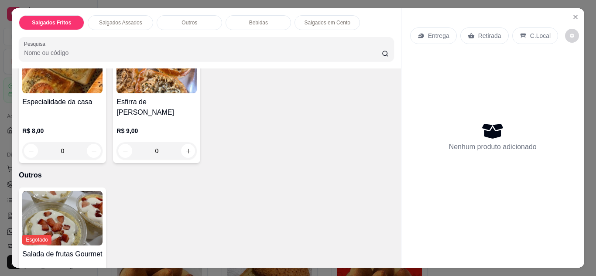
scroll to position [251, 0]
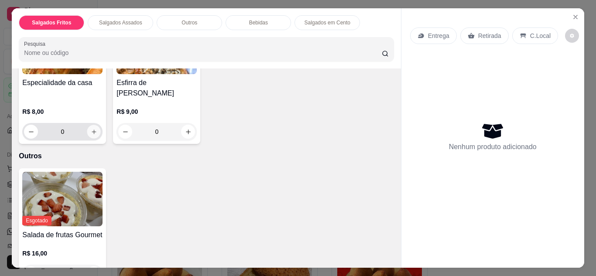
click at [91, 129] on icon "increase-product-quantity" at bounding box center [94, 132] width 7 height 7
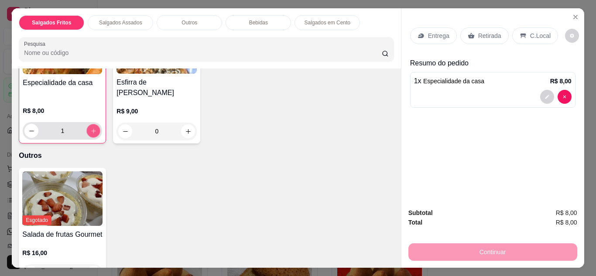
click at [91, 129] on icon "increase-product-quantity" at bounding box center [93, 131] width 4 height 4
type input "2"
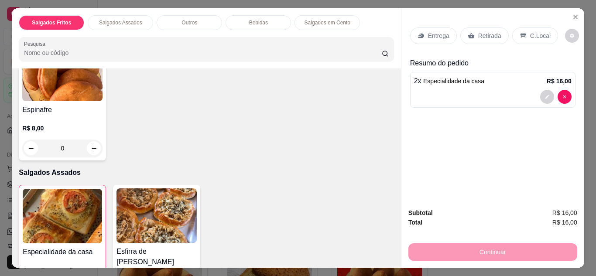
scroll to position [29, 0]
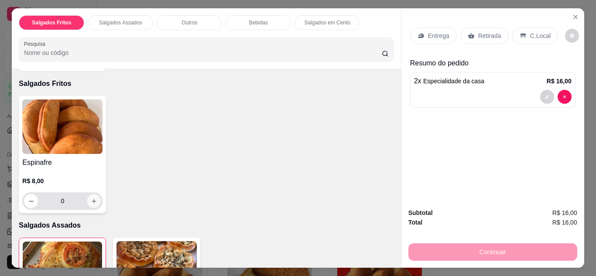
click at [91, 198] on icon "increase-product-quantity" at bounding box center [94, 201] width 7 height 7
type input "1"
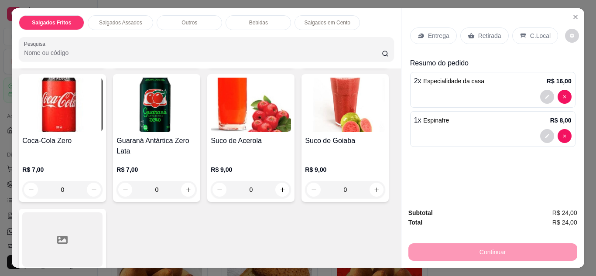
scroll to position [699, 0]
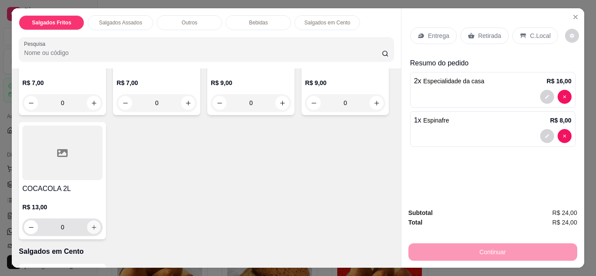
click at [97, 224] on icon "increase-product-quantity" at bounding box center [94, 227] width 7 height 7
type input "1"
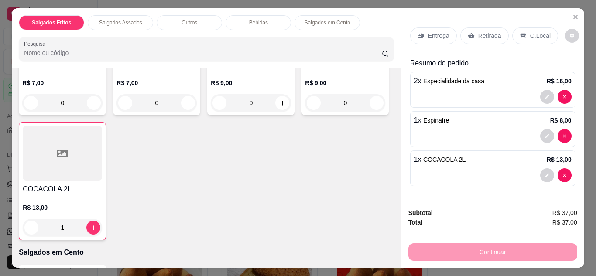
click at [443, 31] on p "Entrega" at bounding box center [438, 35] width 21 height 9
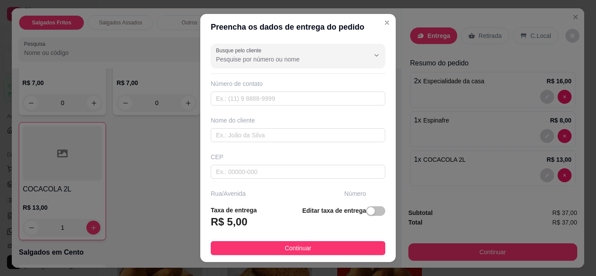
click at [335, 251] on button "Continuar" at bounding box center [298, 248] width 175 height 14
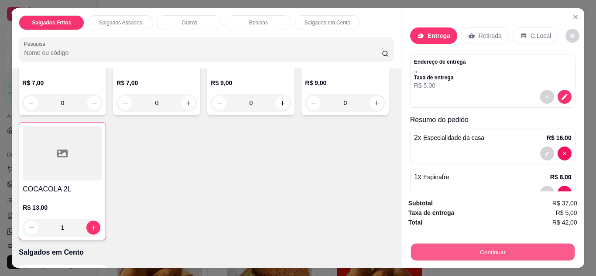
click at [506, 244] on button "Continuar" at bounding box center [493, 252] width 164 height 17
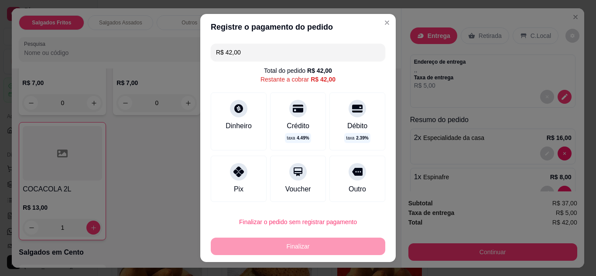
click at [234, 170] on icon at bounding box center [239, 172] width 10 height 10
type input "R$ 0,00"
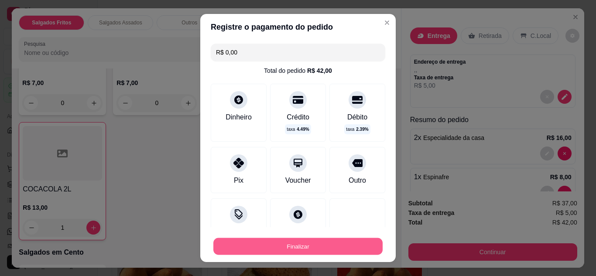
click at [325, 255] on button "Finalizar" at bounding box center [297, 246] width 169 height 17
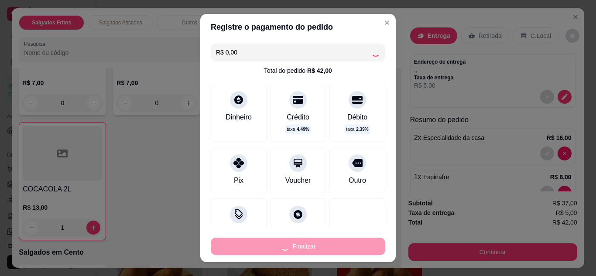
type input "0"
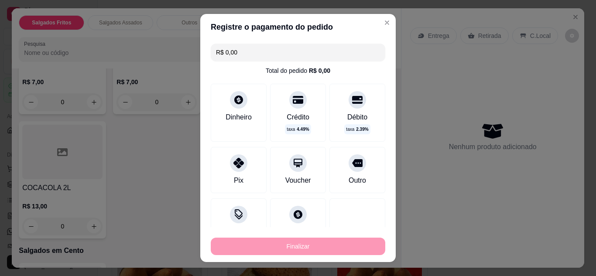
type input "-R$ 42,00"
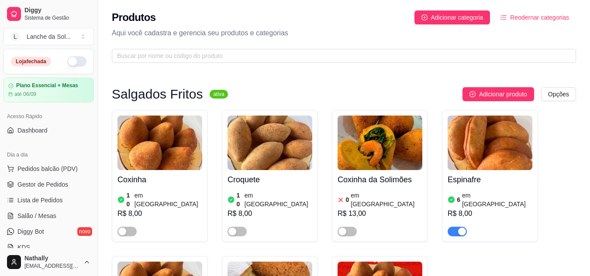
click at [52, 171] on span "Pedidos balcão (PDV)" at bounding box center [47, 169] width 60 height 9
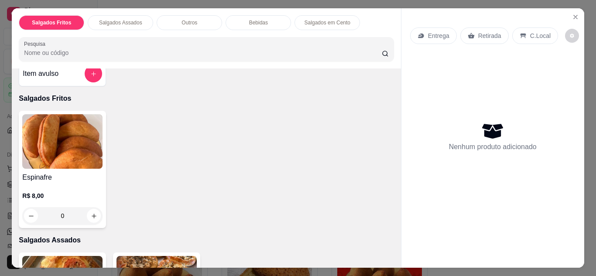
scroll to position [111, 0]
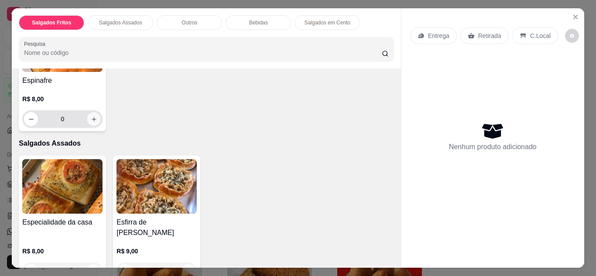
click at [91, 116] on icon "increase-product-quantity" at bounding box center [94, 119] width 7 height 7
type input "1"
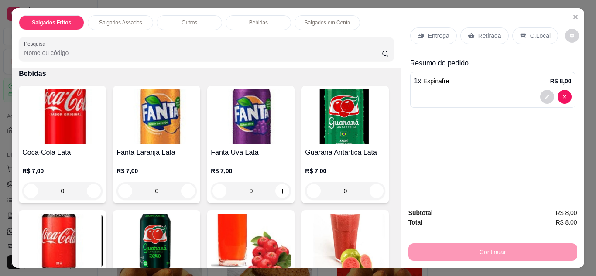
scroll to position [505, 0]
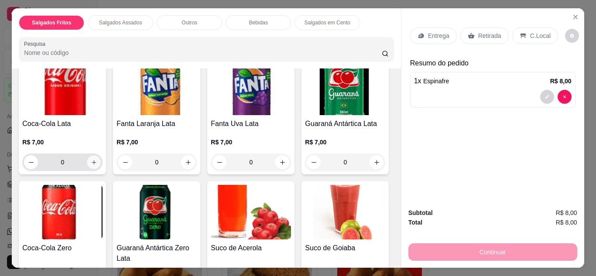
click at [87, 155] on button "increase-product-quantity" at bounding box center [94, 162] width 14 height 14
type input "1"
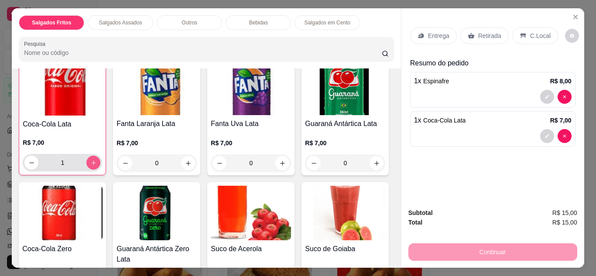
scroll to position [505, 0]
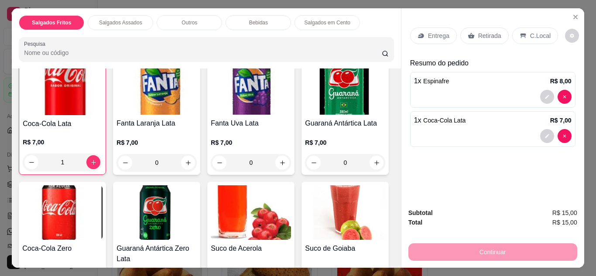
click at [530, 32] on p "C.Local" at bounding box center [540, 35] width 21 height 9
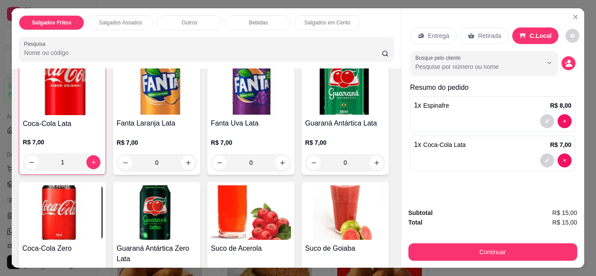
drag, startPoint x: 515, startPoint y: 238, endPoint x: 519, endPoint y: 251, distance: 13.7
click at [519, 251] on div "Continuar" at bounding box center [493, 251] width 169 height 20
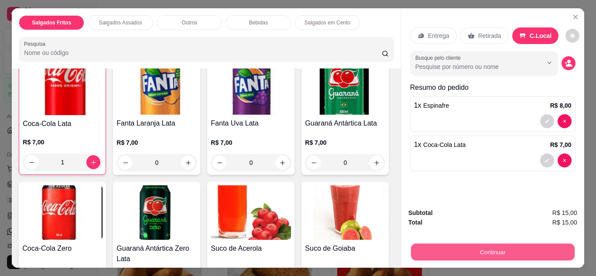
click at [519, 251] on button "Continuar" at bounding box center [493, 252] width 164 height 17
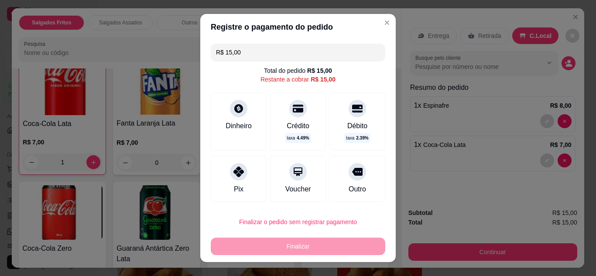
click at [235, 172] on icon at bounding box center [239, 172] width 10 height 10
type input "R$ 0,00"
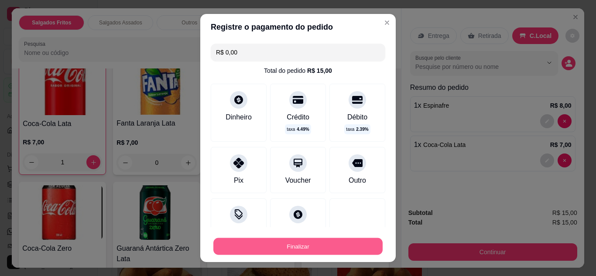
click at [314, 241] on button "Finalizar" at bounding box center [297, 246] width 169 height 17
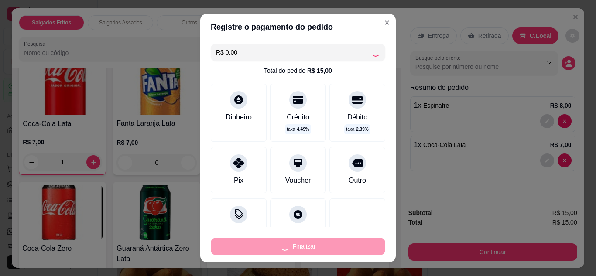
type input "0"
type input "-R$ 15,00"
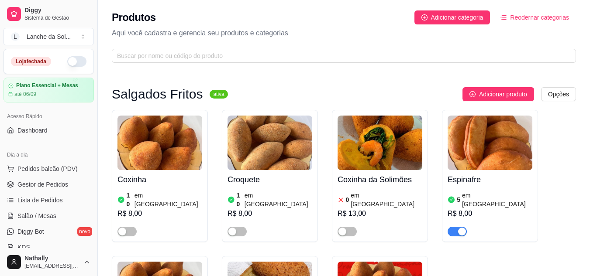
click at [52, 171] on span "Pedidos balcão (PDV)" at bounding box center [47, 169] width 60 height 9
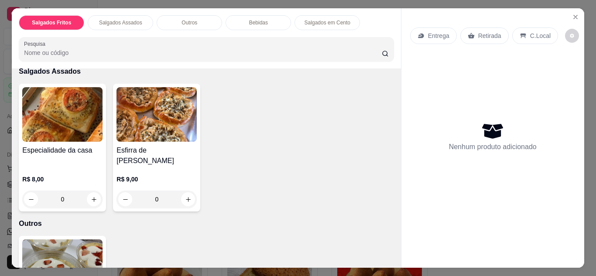
scroll to position [232, 0]
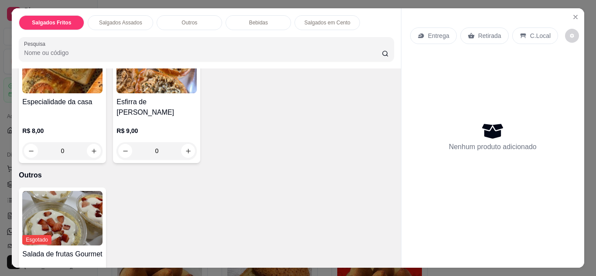
click at [83, 142] on input "0" at bounding box center [62, 150] width 49 height 17
click at [92, 149] on icon "increase-product-quantity" at bounding box center [94, 151] width 4 height 4
type input "1"
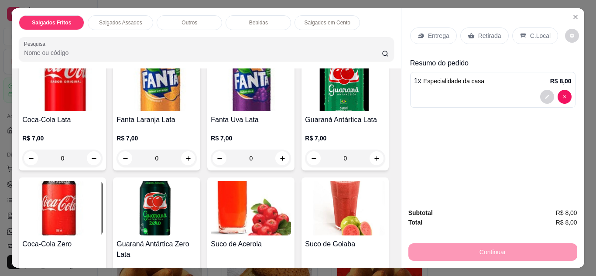
scroll to position [515, 0]
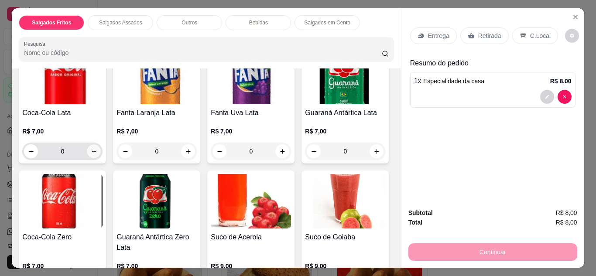
click at [91, 144] on button "increase-product-quantity" at bounding box center [94, 151] width 14 height 14
type input "1"
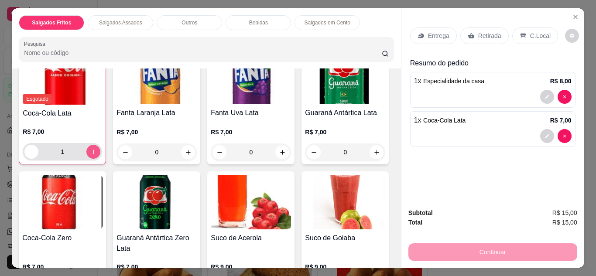
scroll to position [516, 0]
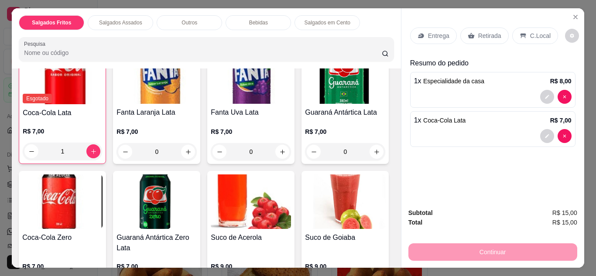
click at [520, 34] on icon at bounding box center [523, 36] width 6 height 5
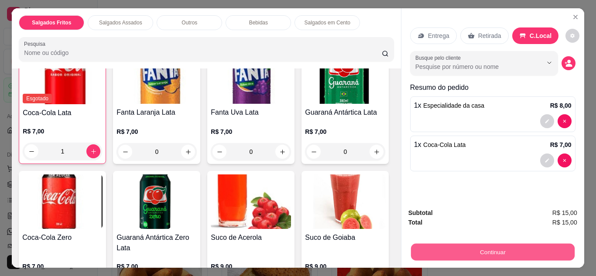
click at [532, 253] on button "Continuar" at bounding box center [493, 252] width 164 height 17
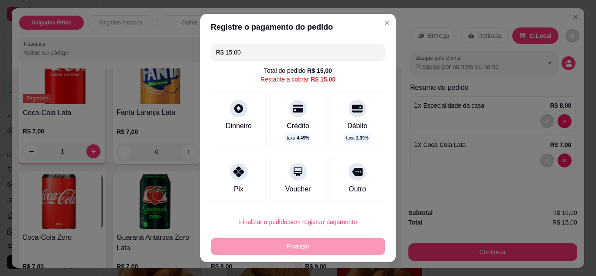
click at [236, 116] on div "Dinheiro" at bounding box center [239, 122] width 56 height 58
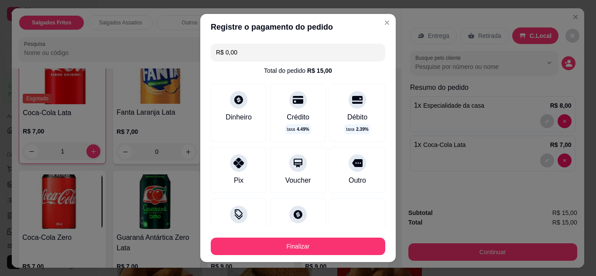
scroll to position [66, 0]
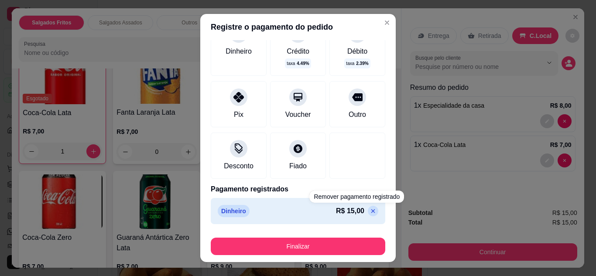
click at [354, 217] on div "Dinheiro R$ 15,00" at bounding box center [298, 211] width 161 height 12
click at [370, 214] on icon at bounding box center [373, 211] width 7 height 7
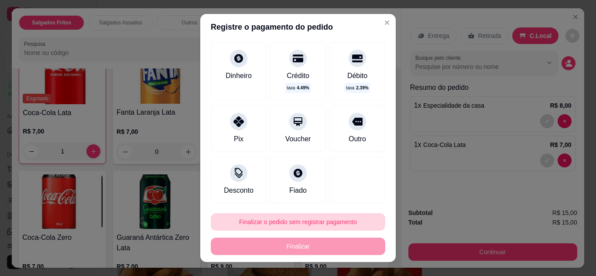
scroll to position [50, 0]
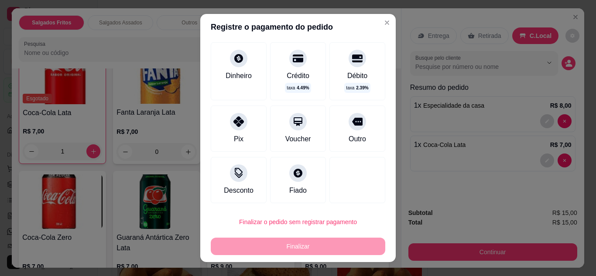
click at [235, 138] on div "Pix" at bounding box center [239, 139] width 10 height 10
type input "R$ 0,00"
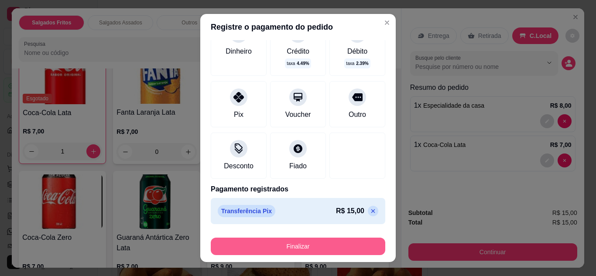
drag, startPoint x: 327, startPoint y: 256, endPoint x: 338, endPoint y: 248, distance: 14.3
click at [338, 248] on footer "Finalizar" at bounding box center [298, 244] width 196 height 35
click at [338, 248] on button "Finalizar" at bounding box center [298, 246] width 175 height 17
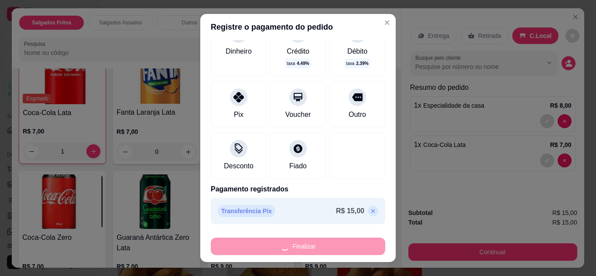
type input "0"
type input "-R$ 15,00"
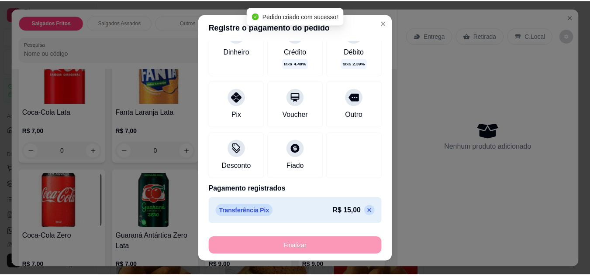
scroll to position [514, 0]
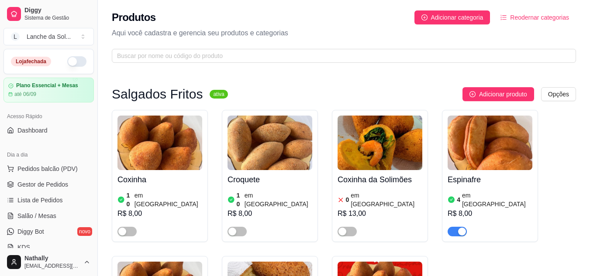
click at [52, 165] on span "Pedidos balcão (PDV)" at bounding box center [47, 169] width 60 height 9
click at [34, 189] on link "Gestor de Pedidos" at bounding box center [48, 185] width 90 height 14
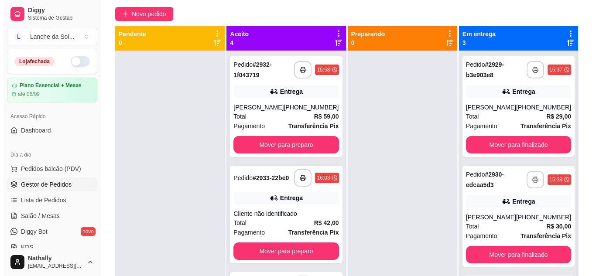
scroll to position [93, 0]
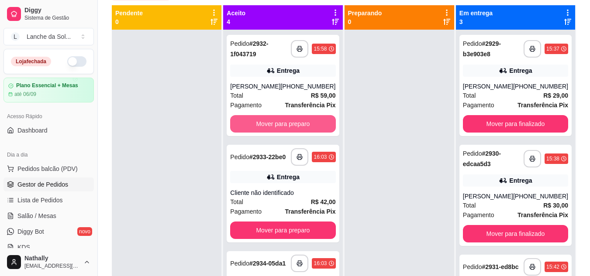
click at [288, 126] on button "Mover para preparo" at bounding box center [282, 123] width 105 height 17
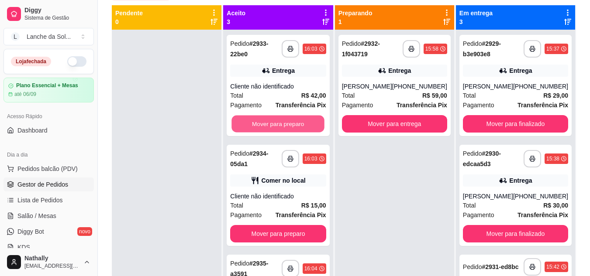
click at [281, 123] on button "Mover para preparo" at bounding box center [278, 124] width 93 height 17
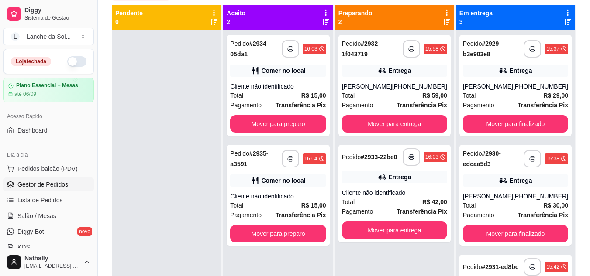
click at [285, 102] on div "Pagamento Transferência Pix" at bounding box center [278, 105] width 96 height 10
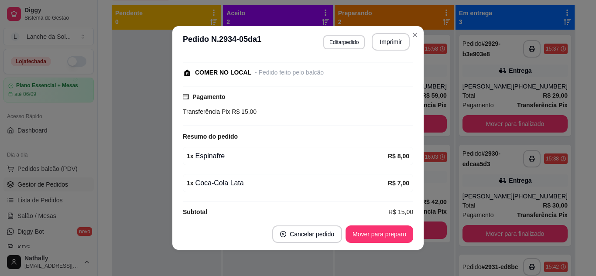
scroll to position [99, 0]
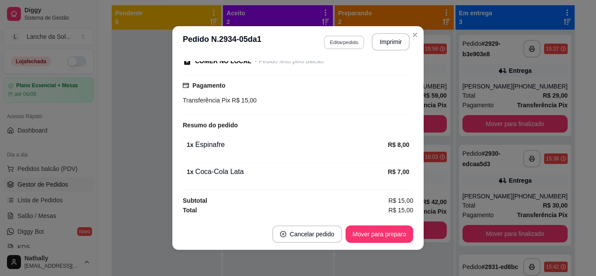
click at [329, 41] on button "Editar pedido" at bounding box center [344, 42] width 41 height 14
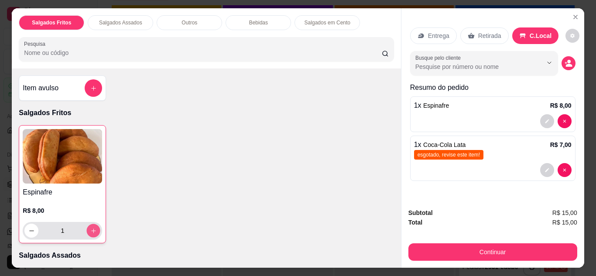
click at [90, 228] on icon "increase-product-quantity" at bounding box center [93, 231] width 7 height 7
type input "2"
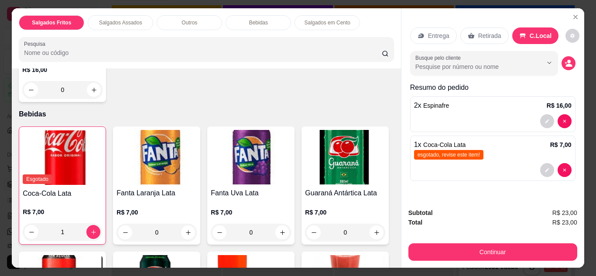
scroll to position [464, 0]
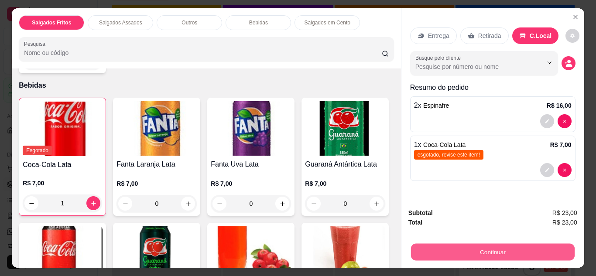
click at [481, 247] on button "Continuar" at bounding box center [493, 252] width 164 height 17
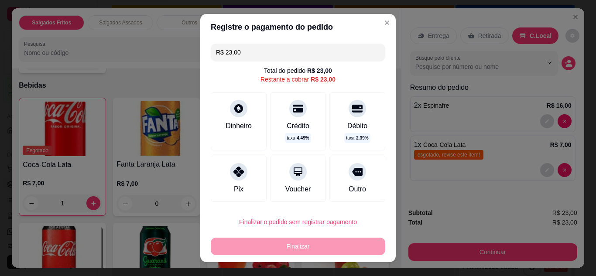
click at [251, 185] on div "Pix" at bounding box center [239, 179] width 56 height 46
type input "R$ 0,00"
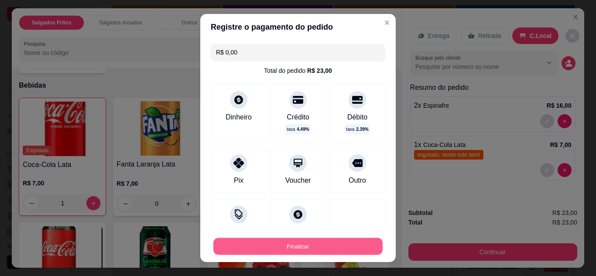
click at [305, 248] on button "Finalizar" at bounding box center [297, 246] width 169 height 17
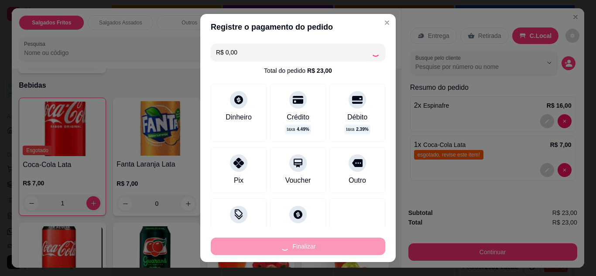
type input "0"
type input "-R$ 23,00"
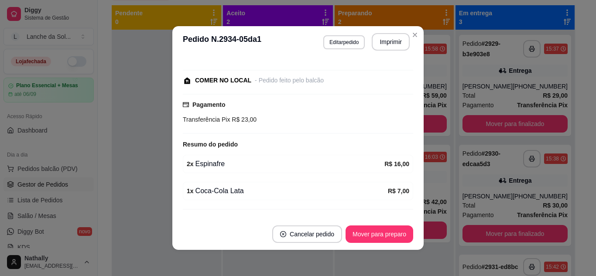
scroll to position [118, 0]
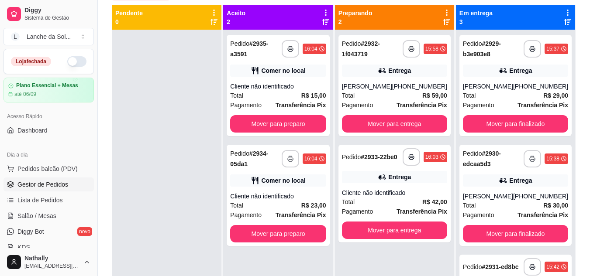
click at [287, 86] on div "Cliente não identificado" at bounding box center [278, 86] width 96 height 9
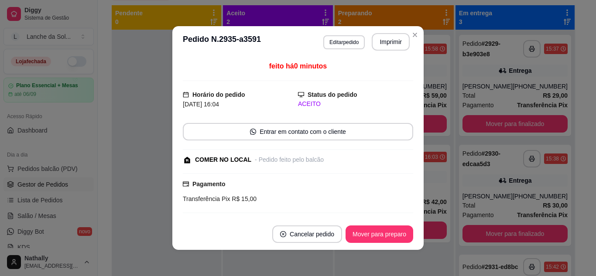
scroll to position [99, 0]
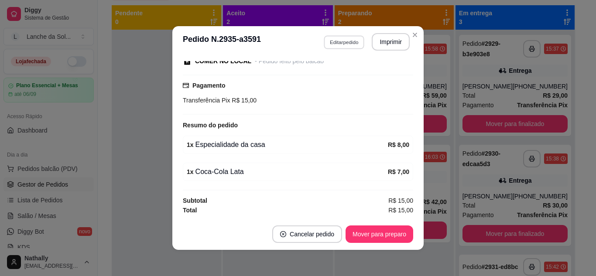
click at [341, 39] on button "Editar pedido" at bounding box center [344, 42] width 41 height 14
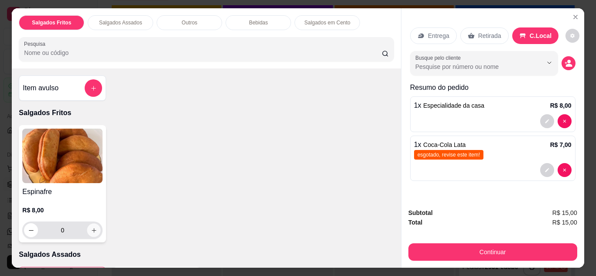
click at [87, 228] on button "increase-product-quantity" at bounding box center [94, 231] width 14 height 14
type input "1"
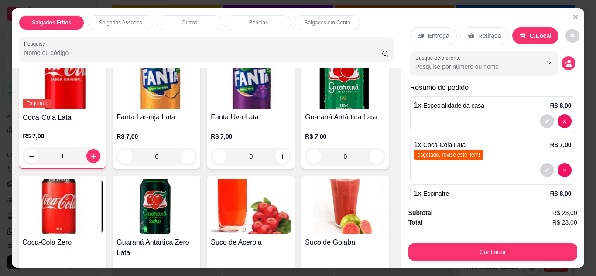
scroll to position [538, 0]
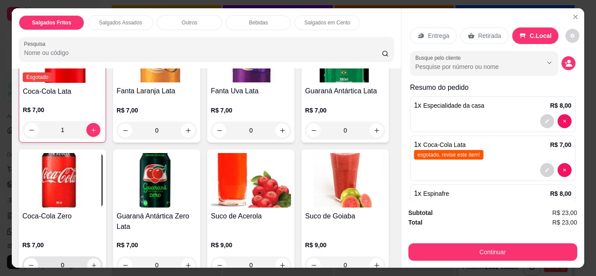
click at [101, 258] on button "increase-product-quantity" at bounding box center [94, 265] width 14 height 14
type input "1"
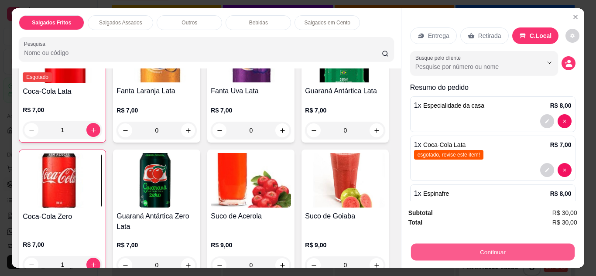
click at [460, 248] on button "Continuar" at bounding box center [493, 252] width 164 height 17
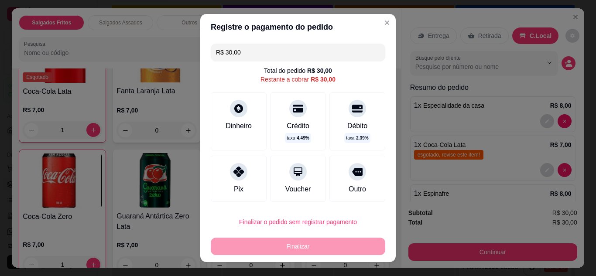
click at [250, 182] on div "Pix" at bounding box center [239, 179] width 56 height 46
type input "R$ 0,00"
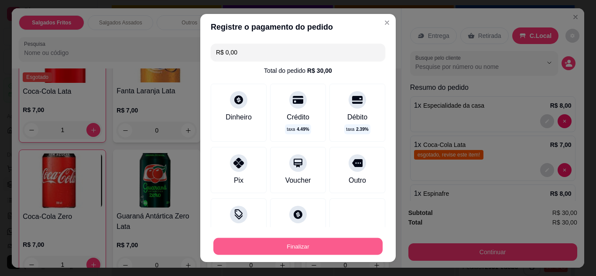
click at [323, 238] on button "Finalizar" at bounding box center [297, 246] width 169 height 17
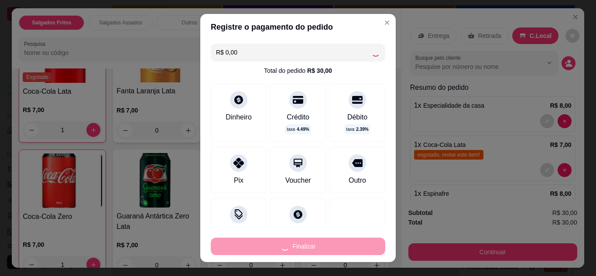
type input "0"
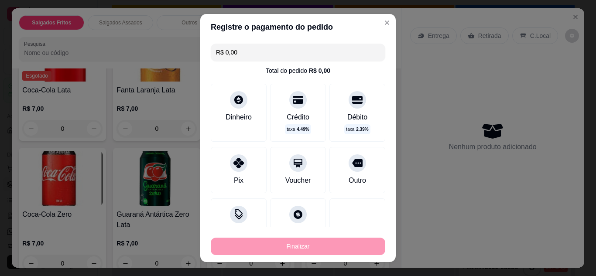
type input "-R$ 30,00"
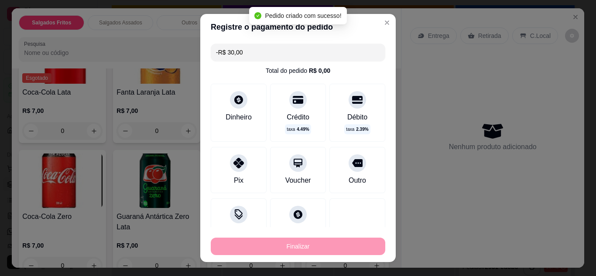
scroll to position [118, 0]
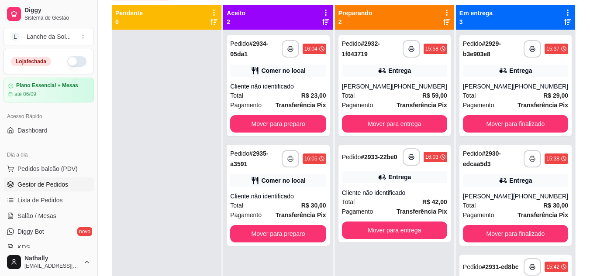
drag, startPoint x: 188, startPoint y: 152, endPoint x: 149, endPoint y: 89, distance: 74.1
click at [149, 89] on div at bounding box center [167, 168] width 110 height 276
click at [396, 79] on div "**********" at bounding box center [394, 85] width 112 height 101
click at [491, 84] on div "[PERSON_NAME]" at bounding box center [488, 86] width 50 height 9
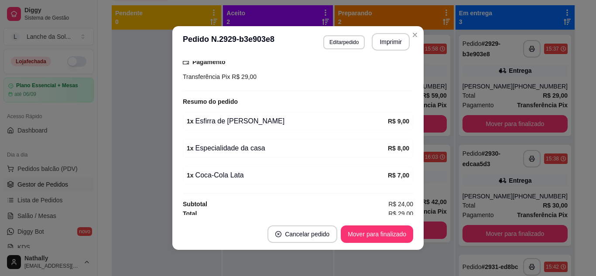
scroll to position [239, 0]
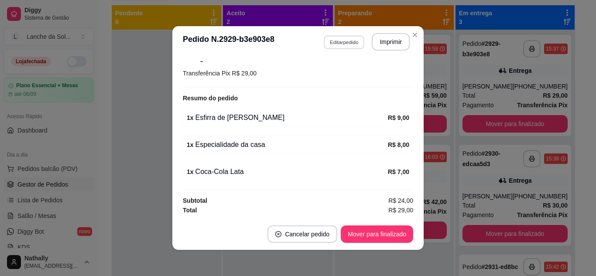
click at [342, 42] on button "Editar pedido" at bounding box center [344, 42] width 41 height 14
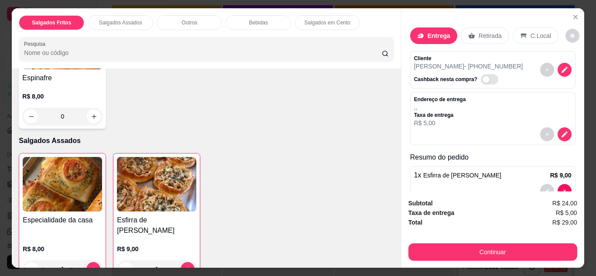
scroll to position [218, 0]
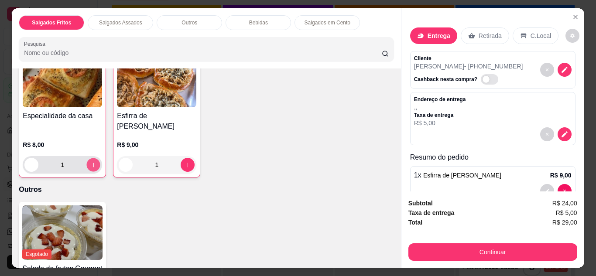
click at [90, 162] on icon "increase-product-quantity" at bounding box center [93, 165] width 7 height 7
type input "2"
click at [186, 162] on icon "increase-product-quantity" at bounding box center [188, 165] width 7 height 7
type input "2"
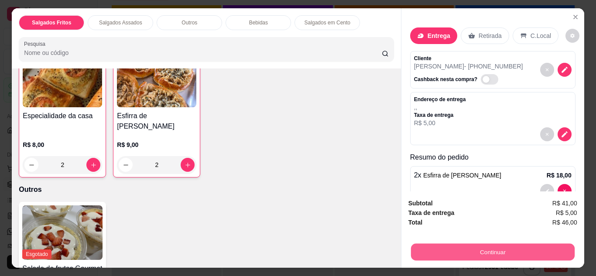
click at [499, 253] on button "Continuar" at bounding box center [493, 252] width 164 height 17
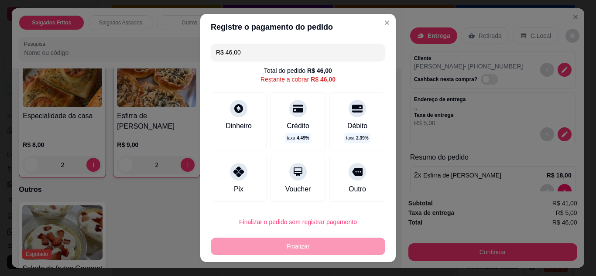
click at [227, 179] on div "Pix" at bounding box center [239, 179] width 56 height 46
type input "R$ 0,00"
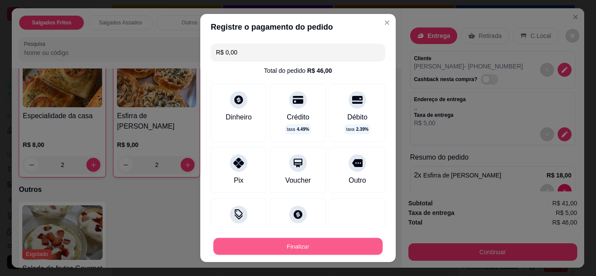
click at [300, 244] on button "Finalizar" at bounding box center [297, 246] width 169 height 17
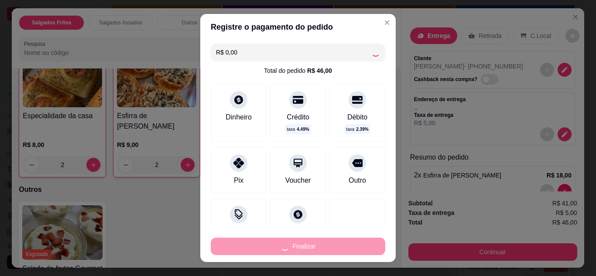
type input "0"
type input "-R$ 46,00"
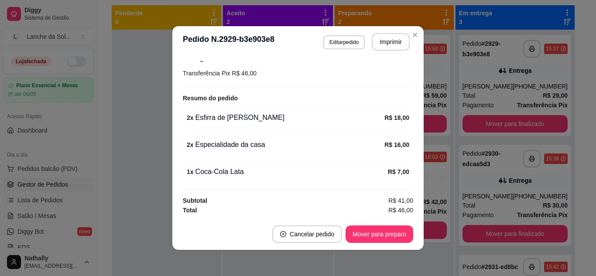
scroll to position [232, 0]
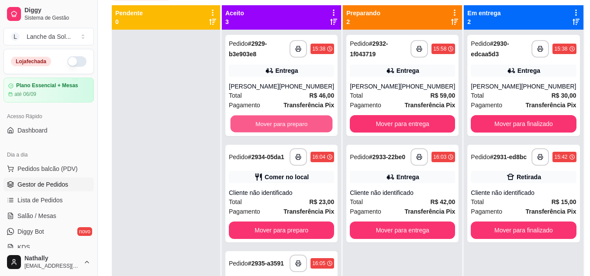
click at [296, 127] on button "Mover para preparo" at bounding box center [281, 124] width 102 height 17
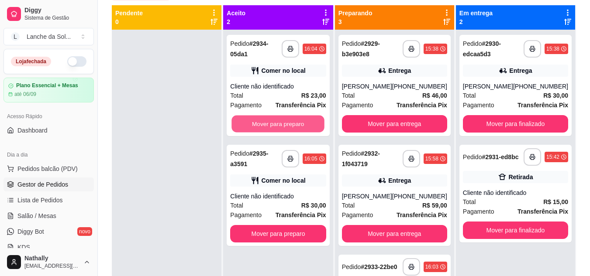
click at [296, 127] on button "Mover para preparo" at bounding box center [278, 124] width 93 height 17
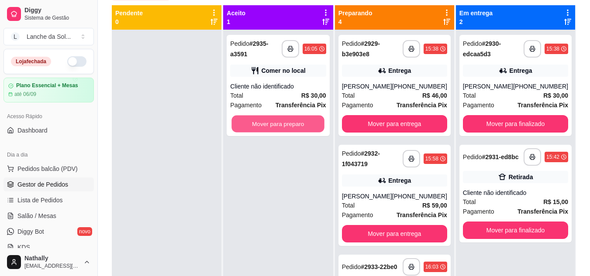
click at [296, 127] on button "Mover para preparo" at bounding box center [278, 124] width 93 height 17
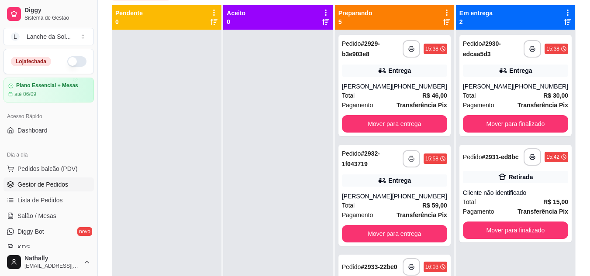
click at [56, 169] on span "Pedidos balcão (PDV)" at bounding box center [47, 169] width 60 height 9
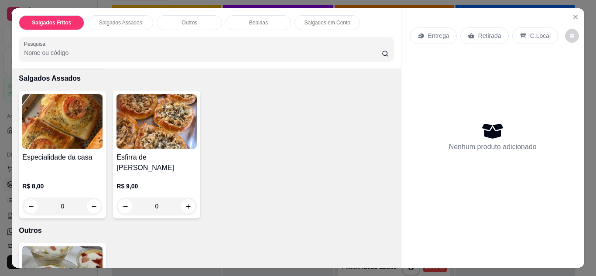
scroll to position [198, 0]
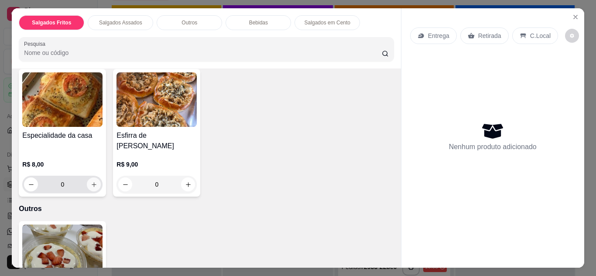
click at [92, 182] on icon "increase-product-quantity" at bounding box center [94, 184] width 5 height 5
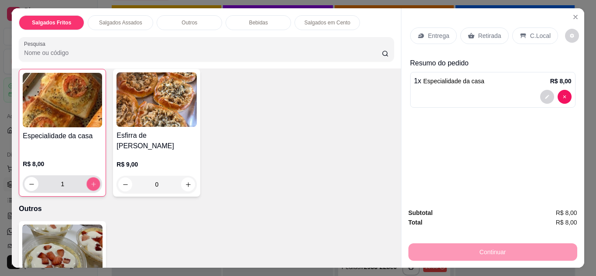
click at [90, 181] on icon "increase-product-quantity" at bounding box center [93, 184] width 7 height 7
type input "2"
click at [532, 32] on p "C.Local" at bounding box center [540, 35] width 21 height 9
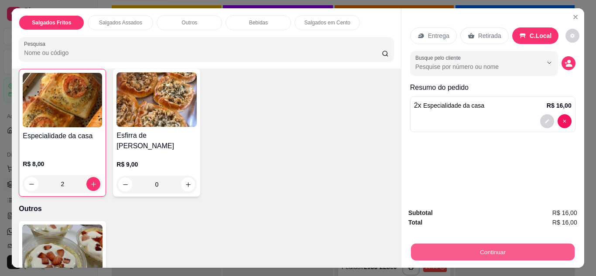
click at [473, 252] on button "Continuar" at bounding box center [493, 252] width 164 height 17
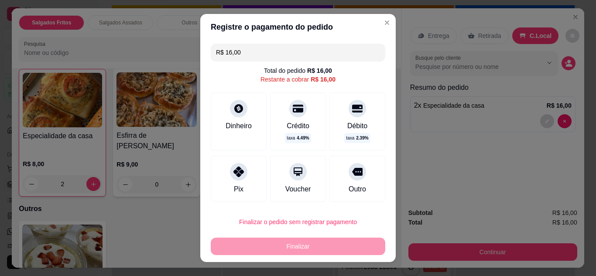
click at [248, 174] on div "Pix" at bounding box center [239, 179] width 56 height 46
type input "R$ 0,00"
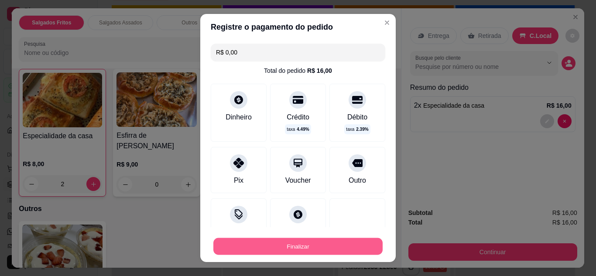
click at [324, 245] on button "Finalizar" at bounding box center [297, 246] width 169 height 17
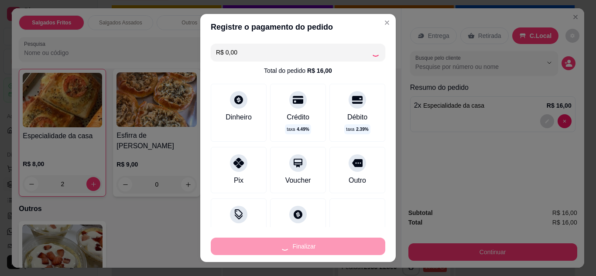
type input "0"
type input "-R$ 16,00"
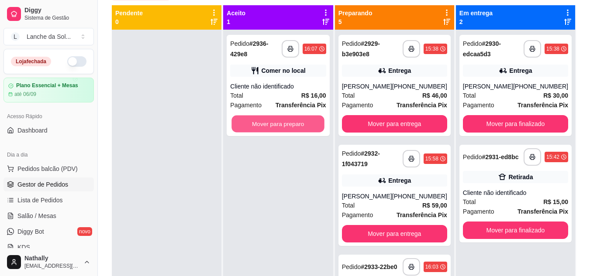
click at [299, 119] on button "Mover para preparo" at bounding box center [278, 124] width 93 height 17
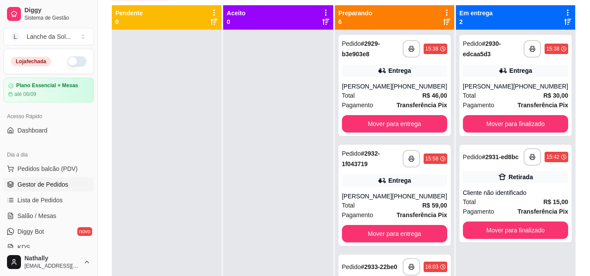
click at [364, 204] on div "Total R$ 59,00" at bounding box center [394, 206] width 105 height 10
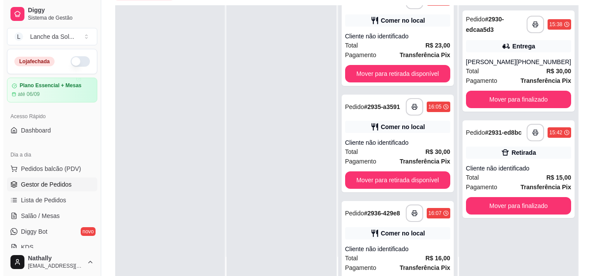
scroll to position [351, 0]
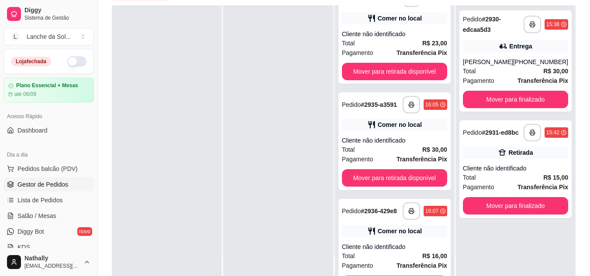
click at [407, 145] on div "Cliente não identificado" at bounding box center [394, 140] width 105 height 9
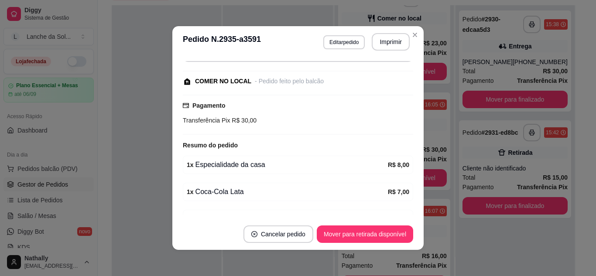
scroll to position [172, 0]
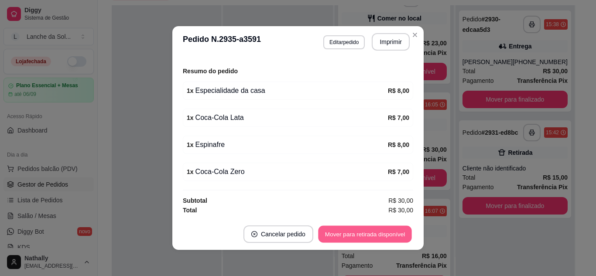
click at [357, 236] on button "Mover para retirada disponível" at bounding box center [364, 234] width 93 height 17
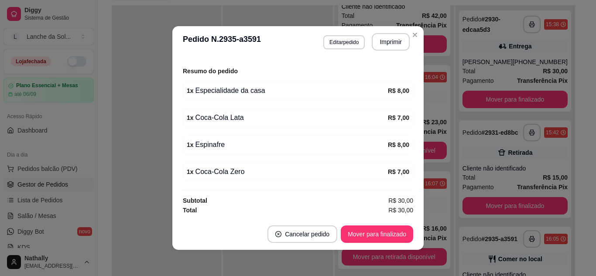
scroll to position [282, 0]
click at [357, 236] on button "Mover para finalizado" at bounding box center [377, 234] width 70 height 17
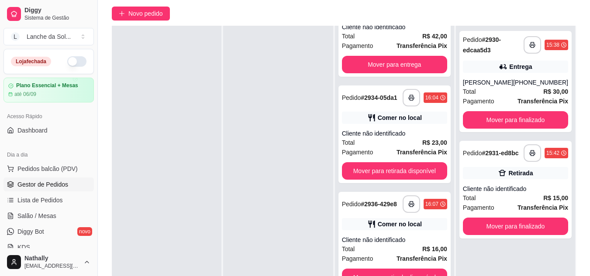
scroll to position [72, 0]
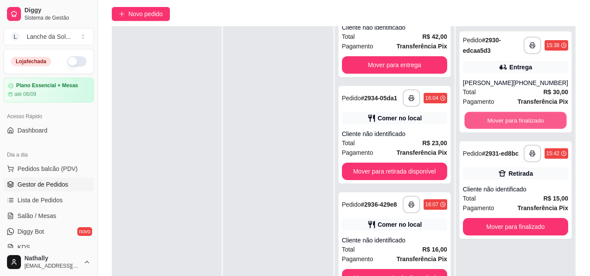
click at [548, 124] on button "Mover para finalizado" at bounding box center [515, 120] width 102 height 17
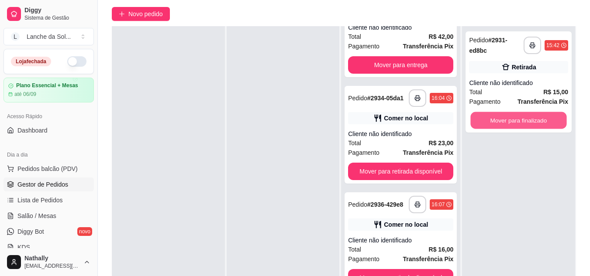
click at [548, 124] on button "Mover para finalizado" at bounding box center [519, 120] width 96 height 17
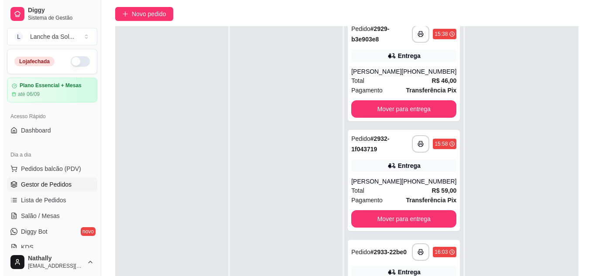
scroll to position [0, 0]
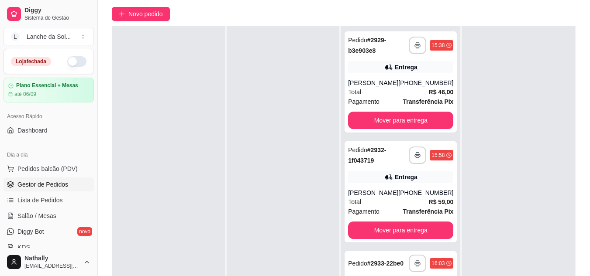
click at [399, 199] on div "Total R$ 59,00" at bounding box center [400, 202] width 105 height 10
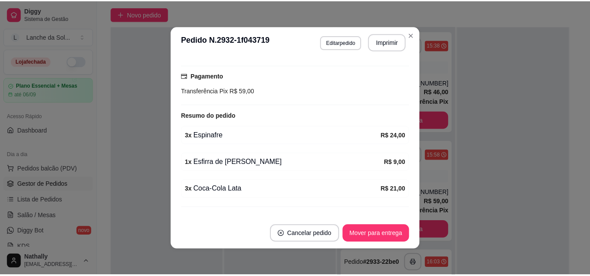
scroll to position [239, 0]
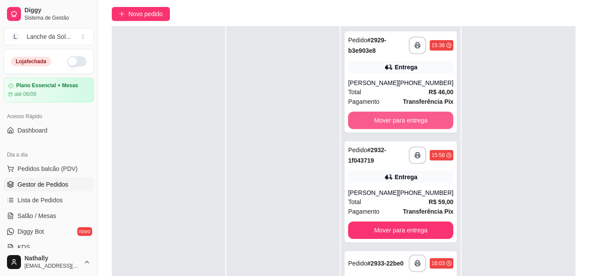
click at [406, 112] on button "Mover para entrega" at bounding box center [400, 120] width 105 height 17
click at [429, 120] on button "Mover para entrega" at bounding box center [401, 120] width 102 height 17
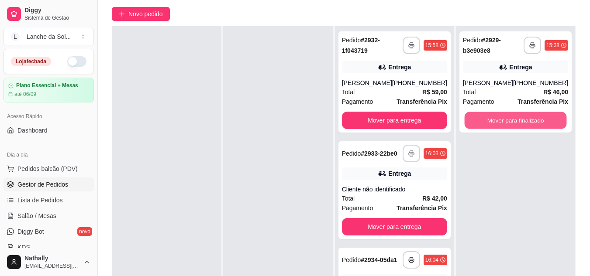
click at [498, 119] on button "Mover para finalizado" at bounding box center [515, 120] width 102 height 17
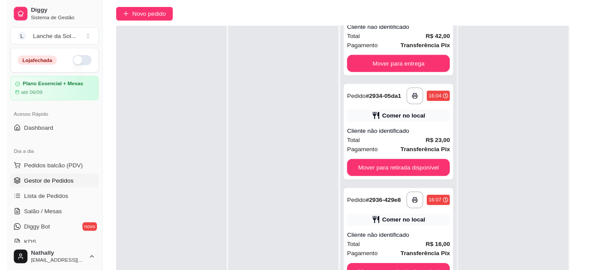
scroll to position [172, 0]
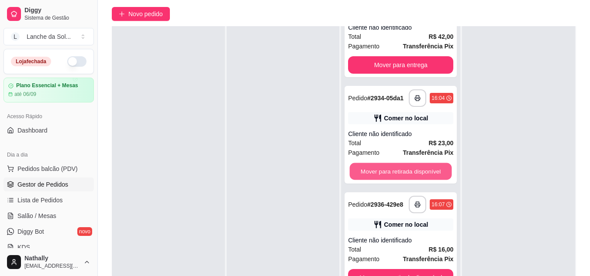
click at [414, 172] on button "Mover para retirada disponível" at bounding box center [401, 171] width 102 height 17
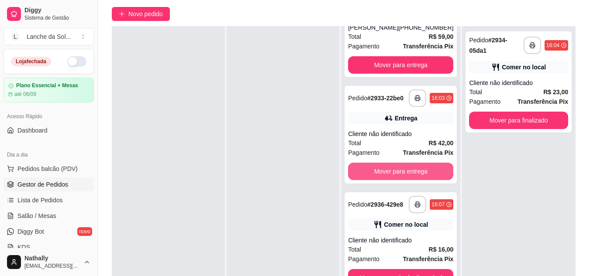
scroll to position [62, 0]
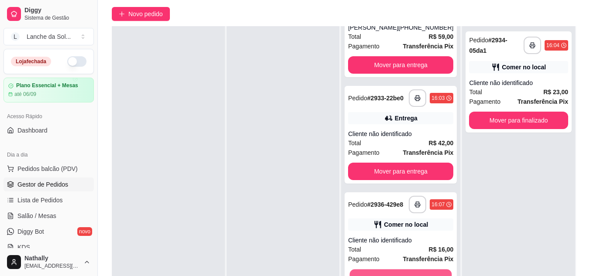
click at [409, 270] on button "Mover para retirada disponível" at bounding box center [401, 278] width 102 height 17
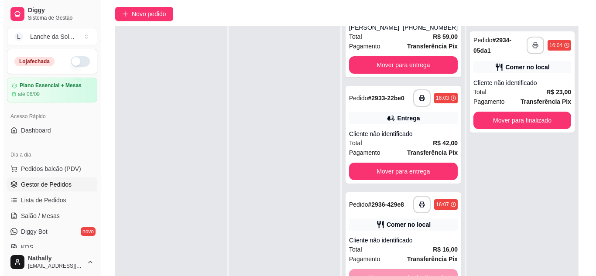
scroll to position [0, 0]
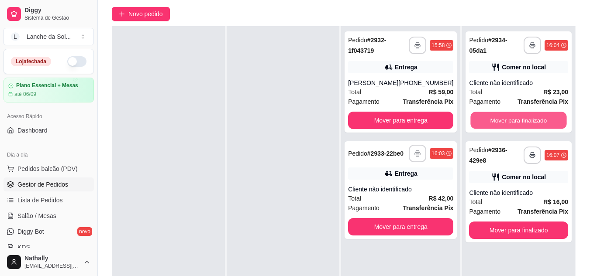
click at [495, 114] on button "Mover para finalizado" at bounding box center [519, 120] width 96 height 17
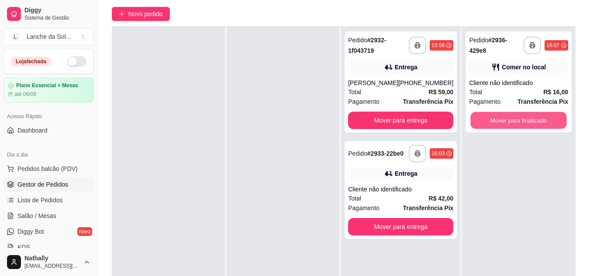
click at [495, 114] on button "Mover para finalizado" at bounding box center [519, 120] width 96 height 17
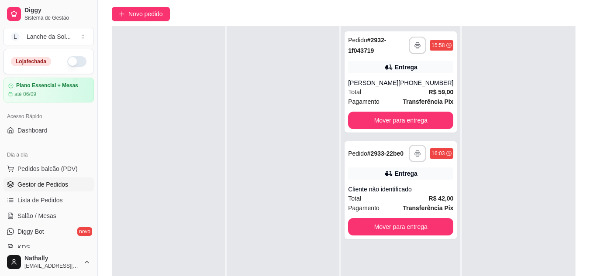
click at [406, 201] on div "Total R$ 42,00" at bounding box center [400, 199] width 105 height 10
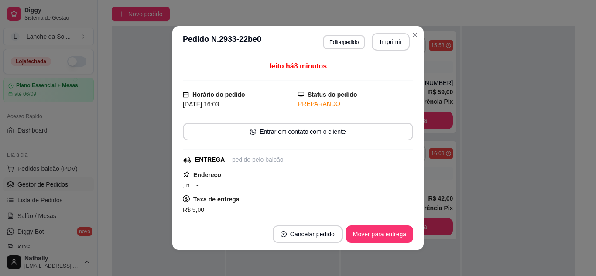
scroll to position [194, 0]
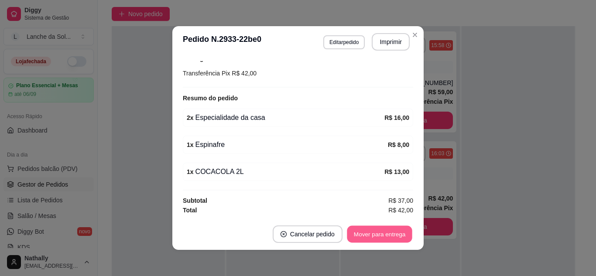
click at [376, 235] on button "Mover para entrega" at bounding box center [379, 234] width 65 height 17
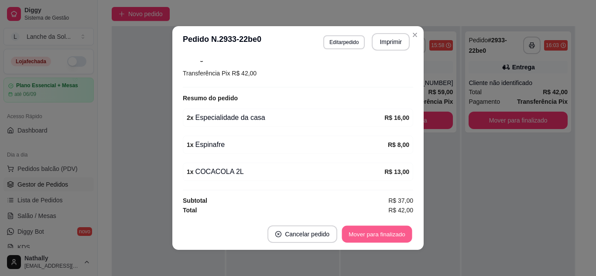
click at [376, 235] on button "Mover para finalizado" at bounding box center [377, 234] width 70 height 17
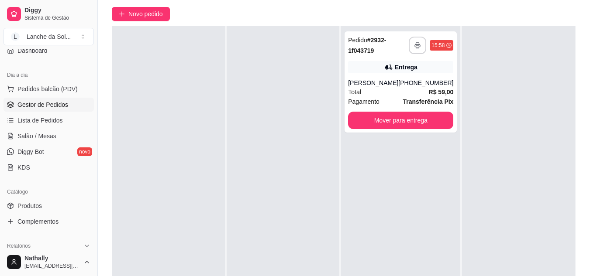
scroll to position [105, 0]
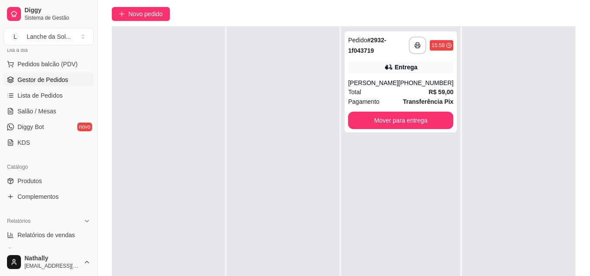
click at [45, 180] on link "Produtos" at bounding box center [48, 181] width 90 height 14
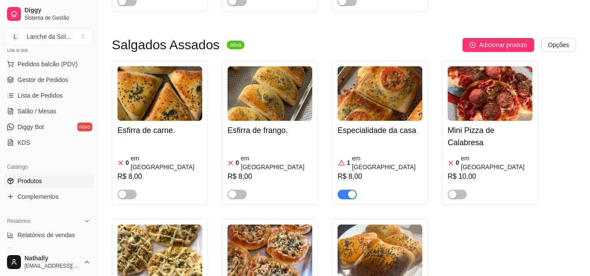
scroll to position [395, 0]
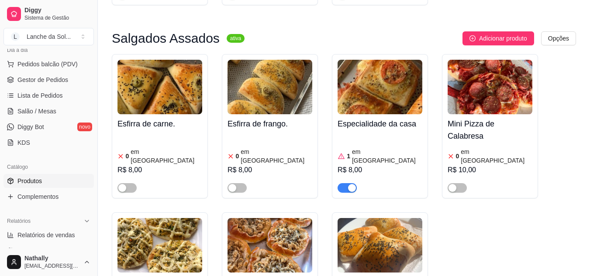
click at [52, 94] on span "Lista de Pedidos" at bounding box center [39, 95] width 45 height 9
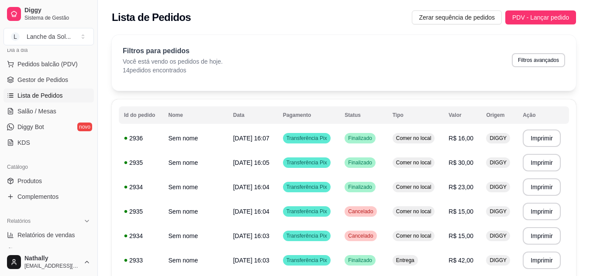
click at [53, 78] on span "Gestor de Pedidos" at bounding box center [42, 80] width 51 height 9
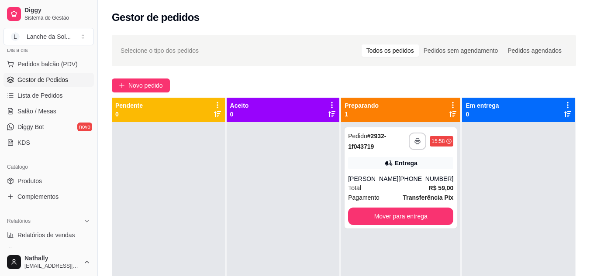
click at [66, 66] on span "Pedidos balcão (PDV)" at bounding box center [47, 64] width 60 height 9
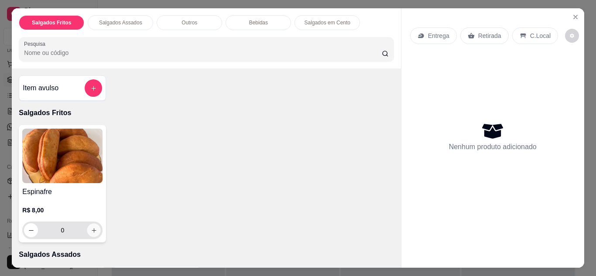
click at [91, 230] on icon "increase-product-quantity" at bounding box center [94, 230] width 7 height 7
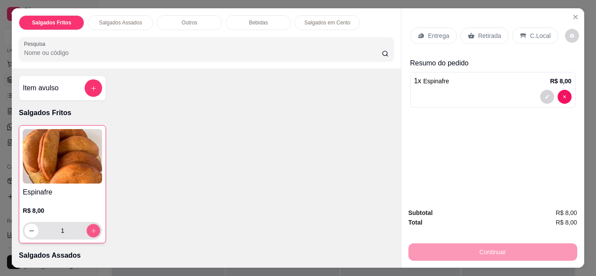
click at [90, 230] on icon "increase-product-quantity" at bounding box center [93, 231] width 7 height 7
type input "2"
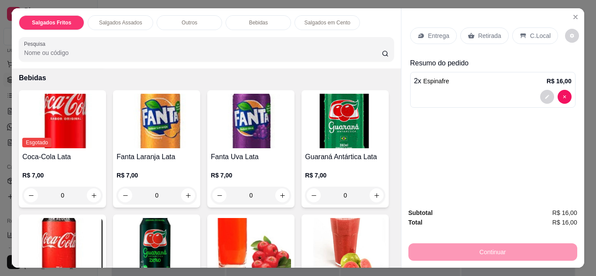
scroll to position [486, 0]
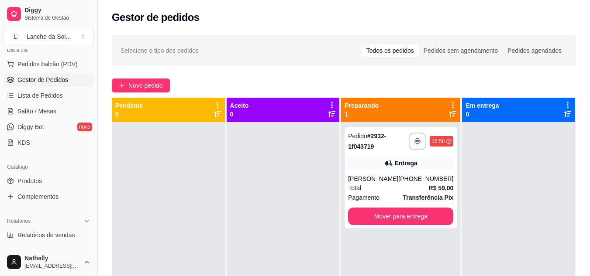
click at [387, 189] on div "Total R$ 59,00" at bounding box center [400, 188] width 105 height 10
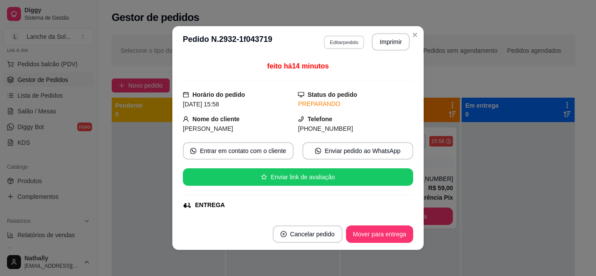
click at [346, 40] on button "Editar pedido" at bounding box center [344, 42] width 41 height 14
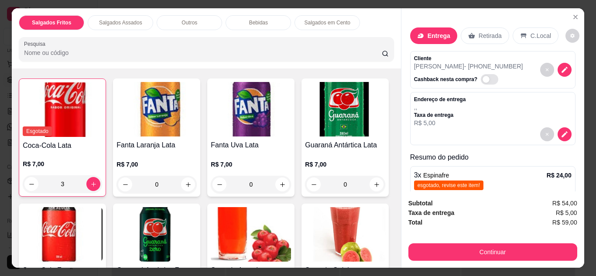
scroll to position [533, 0]
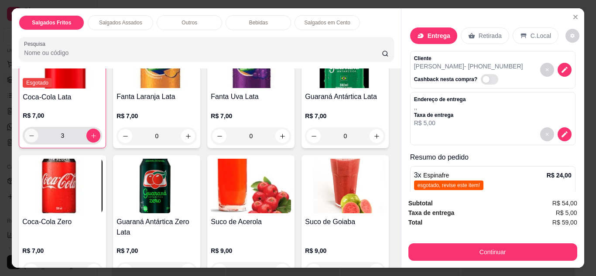
click at [34, 127] on div "3" at bounding box center [62, 135] width 76 height 17
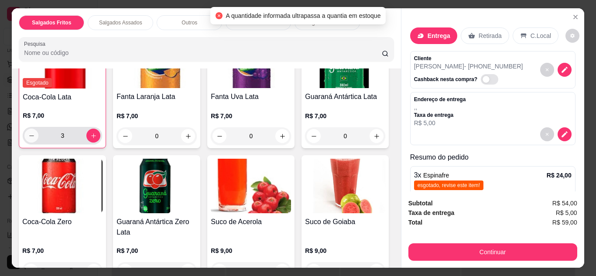
click at [34, 127] on div "3" at bounding box center [62, 135] width 76 height 17
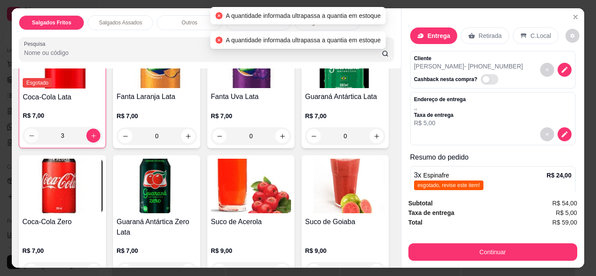
click at [31, 133] on icon "decrease-product-quantity" at bounding box center [31, 136] width 7 height 7
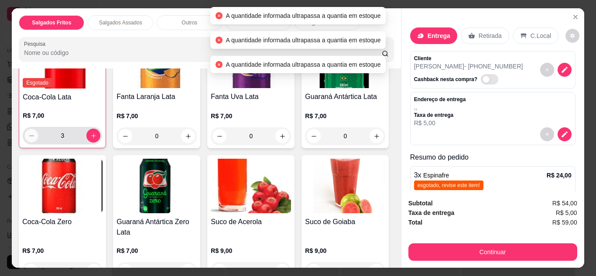
click at [31, 133] on icon "decrease-product-quantity" at bounding box center [31, 136] width 7 height 7
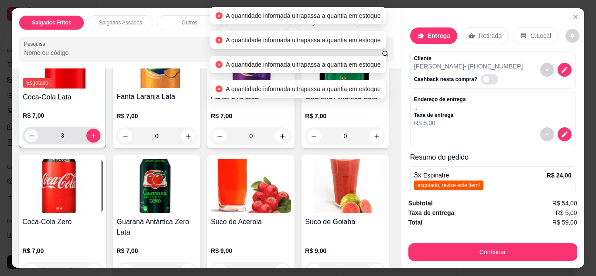
click at [31, 133] on icon "decrease-product-quantity" at bounding box center [31, 136] width 7 height 7
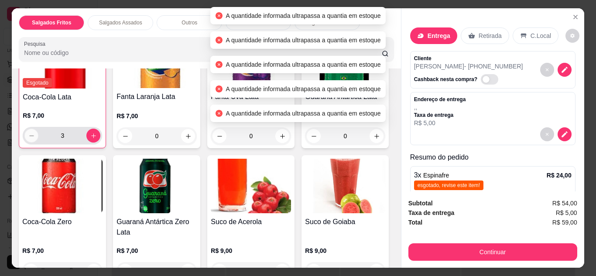
click at [31, 133] on icon "decrease-product-quantity" at bounding box center [31, 136] width 7 height 7
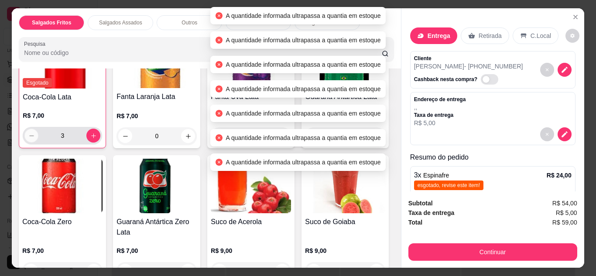
click at [31, 133] on icon "decrease-product-quantity" at bounding box center [31, 136] width 7 height 7
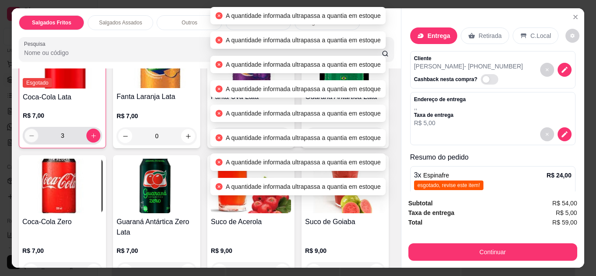
click at [31, 133] on icon "decrease-product-quantity" at bounding box center [31, 136] width 7 height 7
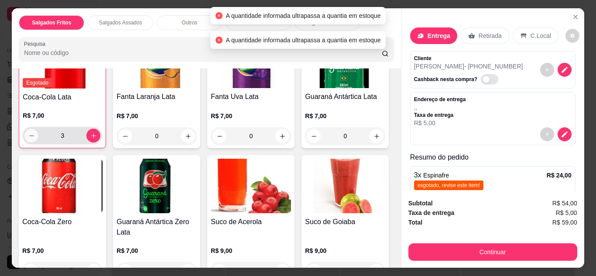
click at [28, 133] on icon "decrease-product-quantity" at bounding box center [31, 136] width 7 height 7
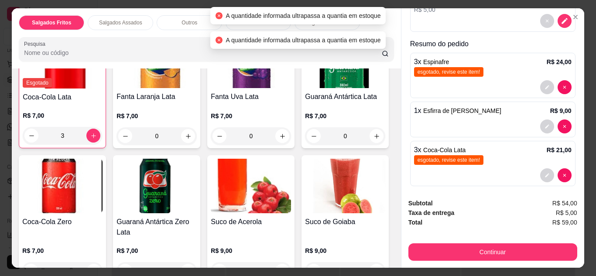
scroll to position [120, 0]
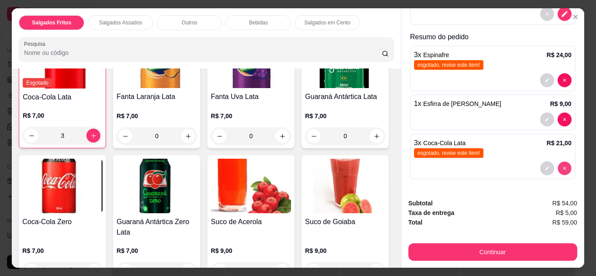
type input "0"
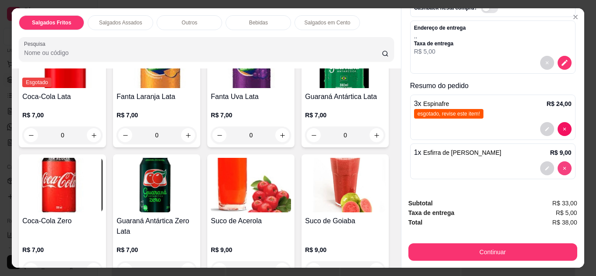
scroll to position [533, 0]
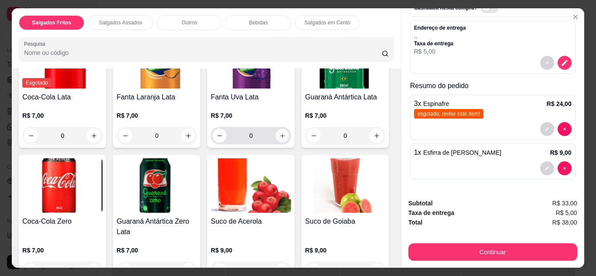
click at [279, 133] on icon "increase-product-quantity" at bounding box center [282, 136] width 7 height 7
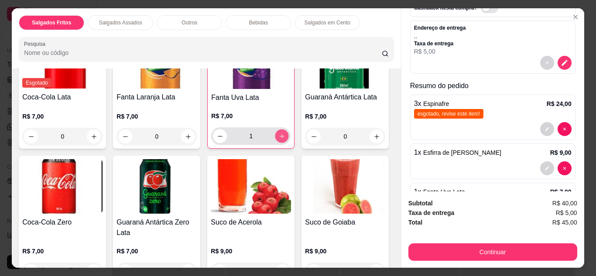
scroll to position [111, 0]
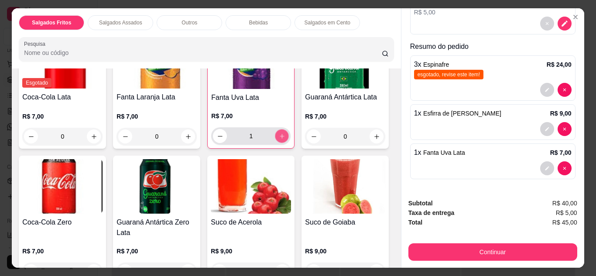
click at [279, 133] on icon "increase-product-quantity" at bounding box center [282, 136] width 7 height 7
type input "2"
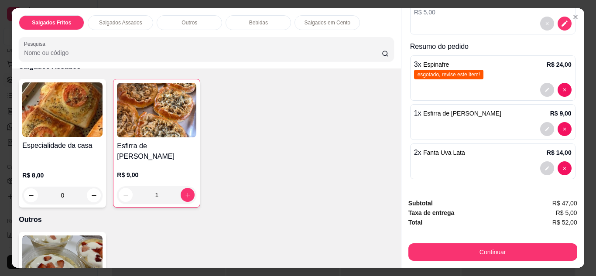
scroll to position [184, 0]
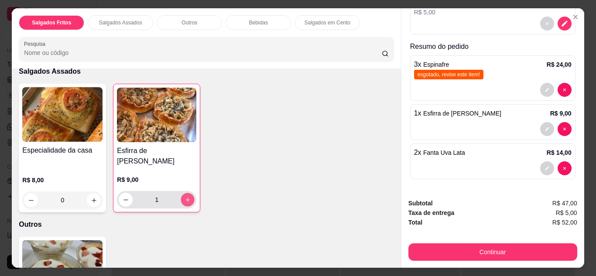
click at [185, 197] on icon "increase-product-quantity" at bounding box center [188, 200] width 7 height 7
type input "2"
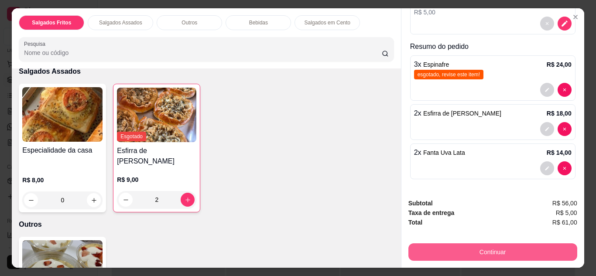
click at [513, 244] on button "Continuar" at bounding box center [493, 252] width 169 height 17
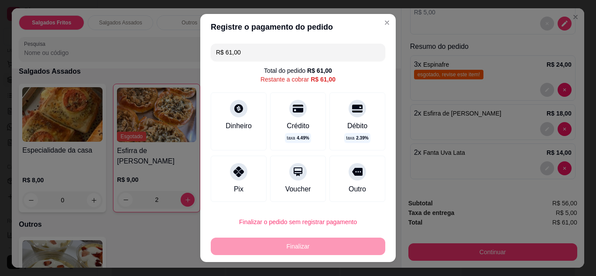
click at [234, 189] on div "Pix" at bounding box center [239, 189] width 10 height 10
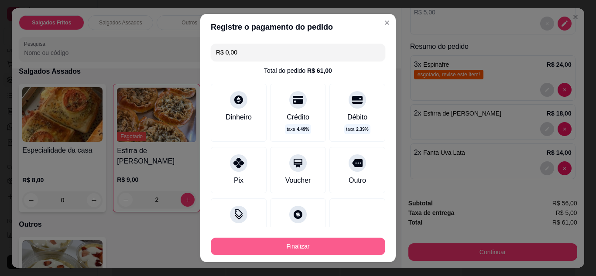
type input "R$ 0,00"
click at [333, 249] on button "Finalizar" at bounding box center [297, 246] width 169 height 17
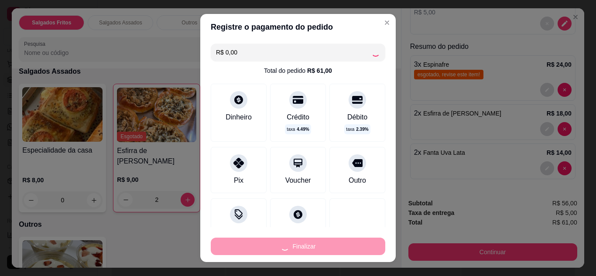
type input "0"
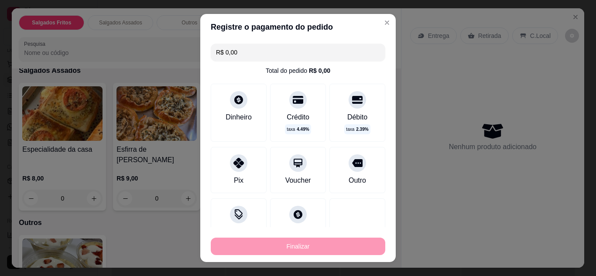
type input "-R$ 61,00"
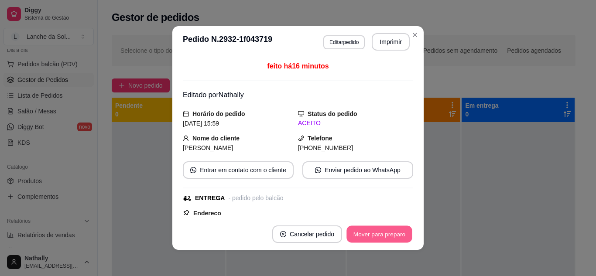
click at [356, 234] on button "Mover para preparo" at bounding box center [379, 234] width 65 height 17
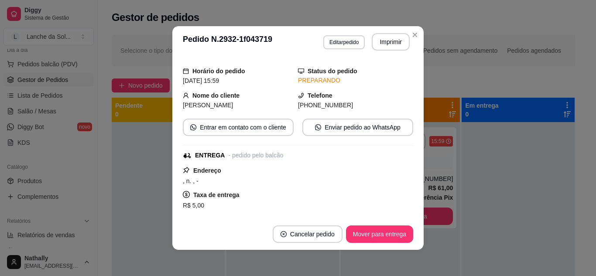
scroll to position [58, 0]
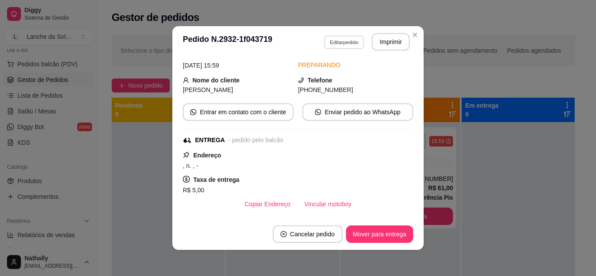
click at [349, 42] on button "Editar pedido" at bounding box center [344, 42] width 41 height 14
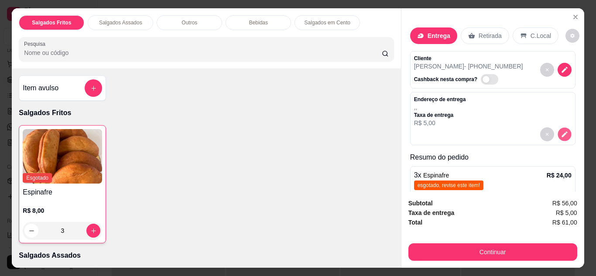
click at [561, 131] on icon "decrease-product-quantity" at bounding box center [564, 134] width 7 height 7
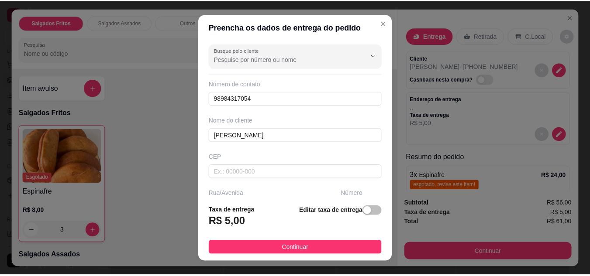
scroll to position [28, 0]
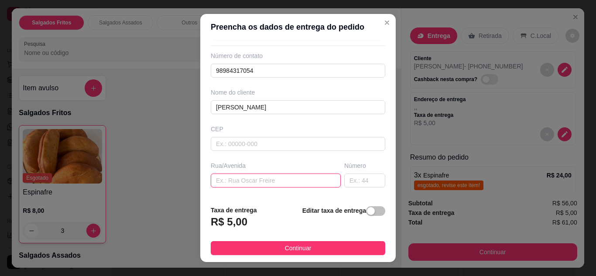
click at [262, 182] on input "text" at bounding box center [276, 181] width 130 height 14
paste input "Caipuru, 5 - [GEOGRAPHIC_DATA]"
type input "Caipuru, 5 - [GEOGRAPHIC_DATA]"
click at [355, 248] on button "Continuar" at bounding box center [298, 248] width 175 height 14
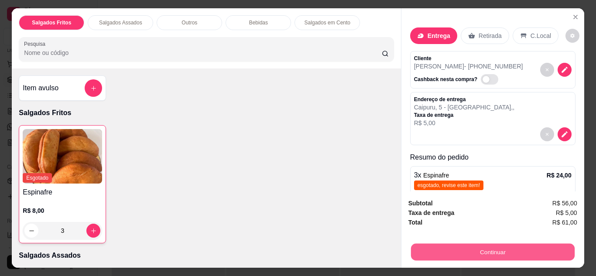
click at [496, 252] on button "Continuar" at bounding box center [493, 252] width 164 height 17
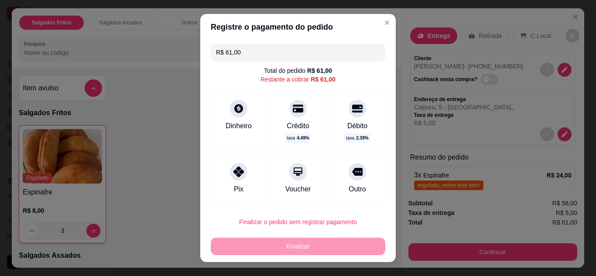
click at [248, 183] on div "Pix" at bounding box center [239, 179] width 56 height 46
type input "R$ 0,00"
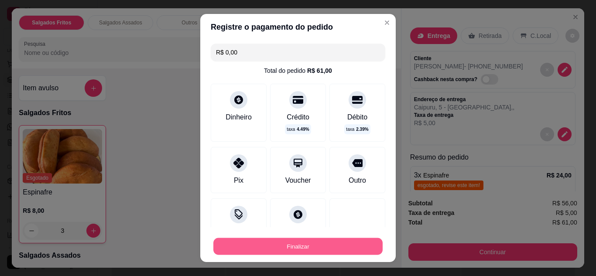
click at [325, 248] on button "Finalizar" at bounding box center [297, 246] width 169 height 17
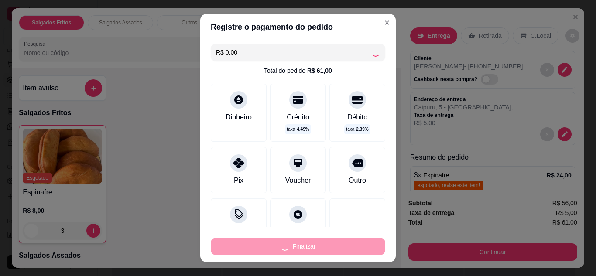
type input "0"
type input "-R$ 61,00"
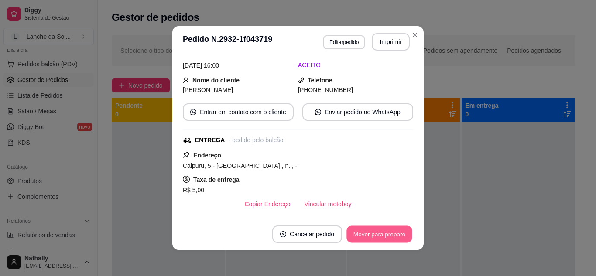
click at [362, 234] on button "Mover para preparo" at bounding box center [379, 234] width 65 height 17
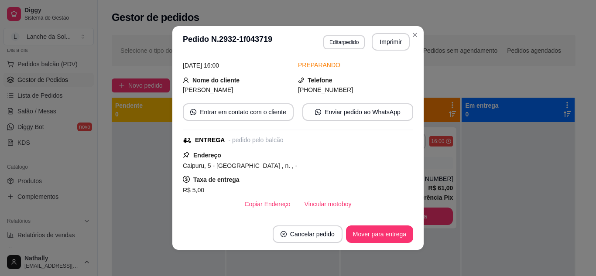
click at [420, 42] on header "**********" at bounding box center [297, 41] width 251 height 31
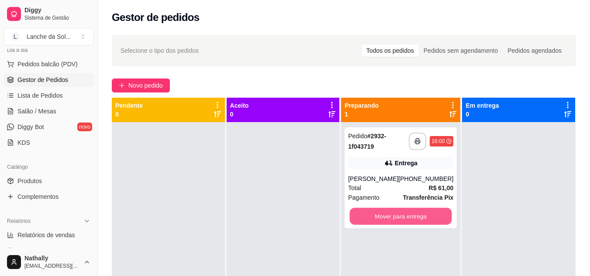
click at [413, 220] on button "Mover para entrega" at bounding box center [401, 216] width 102 height 17
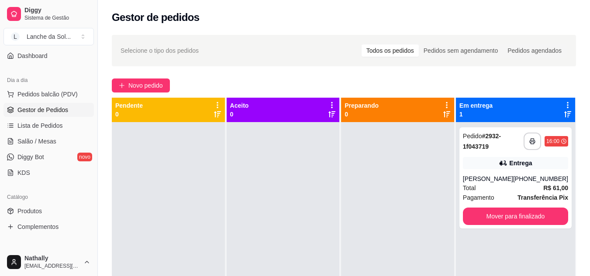
scroll to position [77, 0]
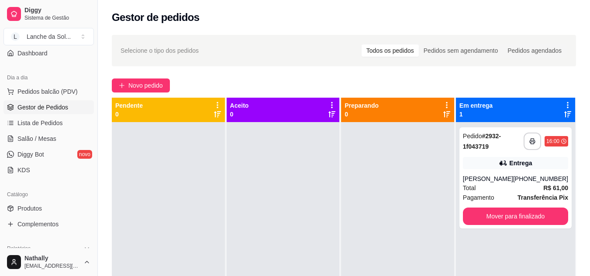
click at [32, 209] on span "Produtos" at bounding box center [29, 208] width 24 height 9
